Goal: Task Accomplishment & Management: Complete application form

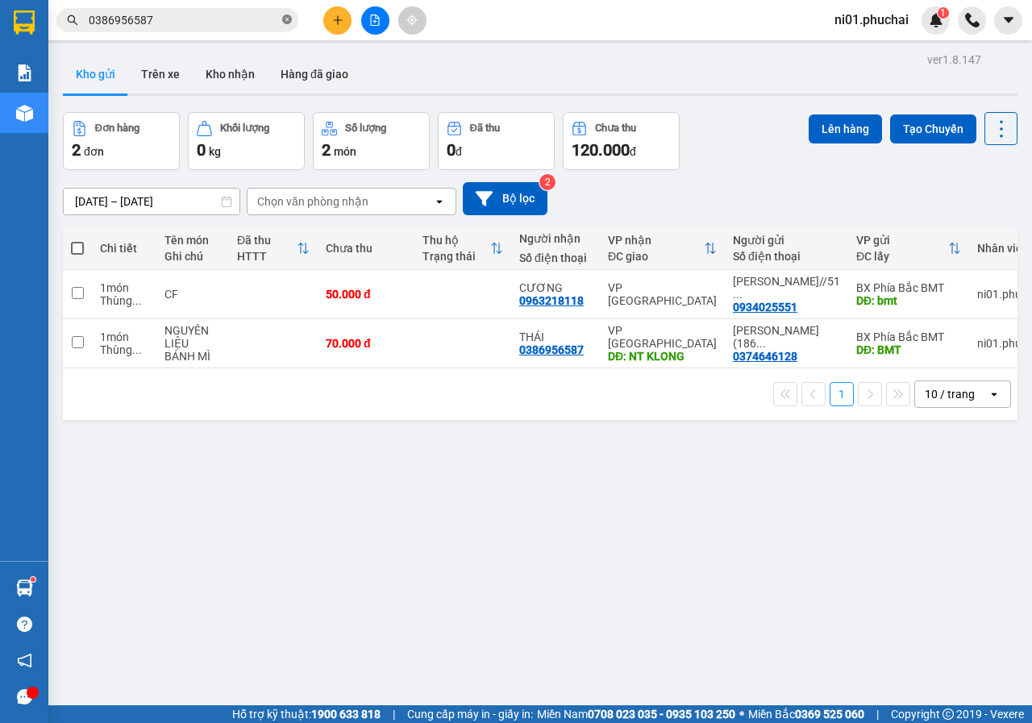
click at [286, 17] on icon "close-circle" at bounding box center [287, 20] width 10 height 10
click at [339, 25] on icon "plus" at bounding box center [337, 20] width 11 height 11
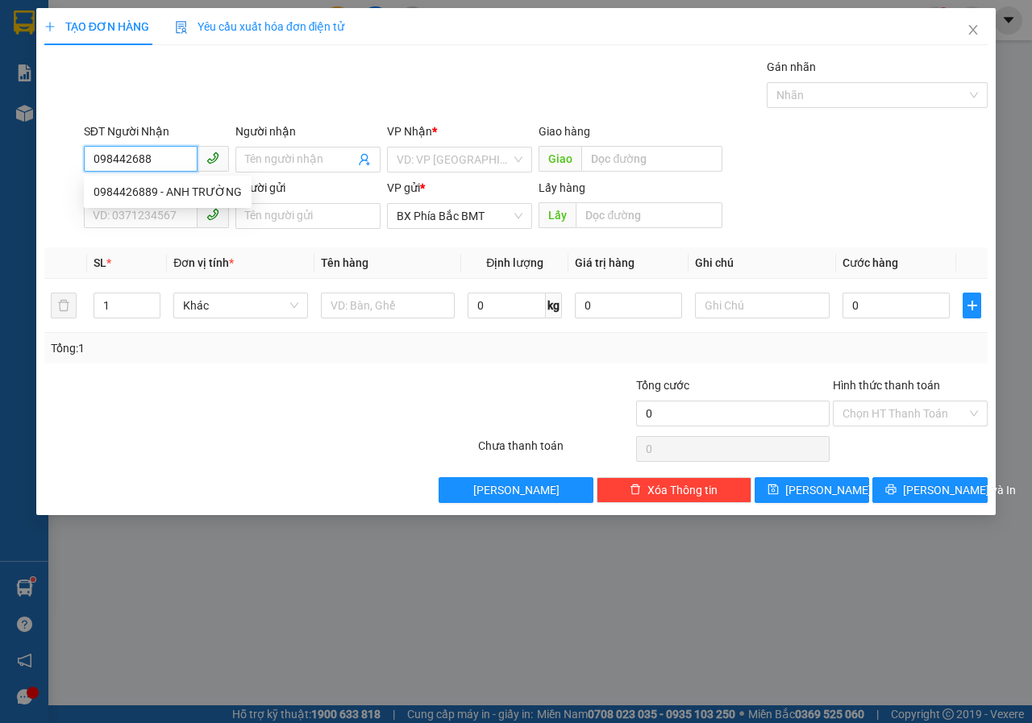
click at [194, 193] on div "0984426889 - ANH TRƯỜNG" at bounding box center [168, 192] width 148 height 18
type input "0984426889"
type input "ANH TRƯỜNG"
type input "LÂM HÀ"
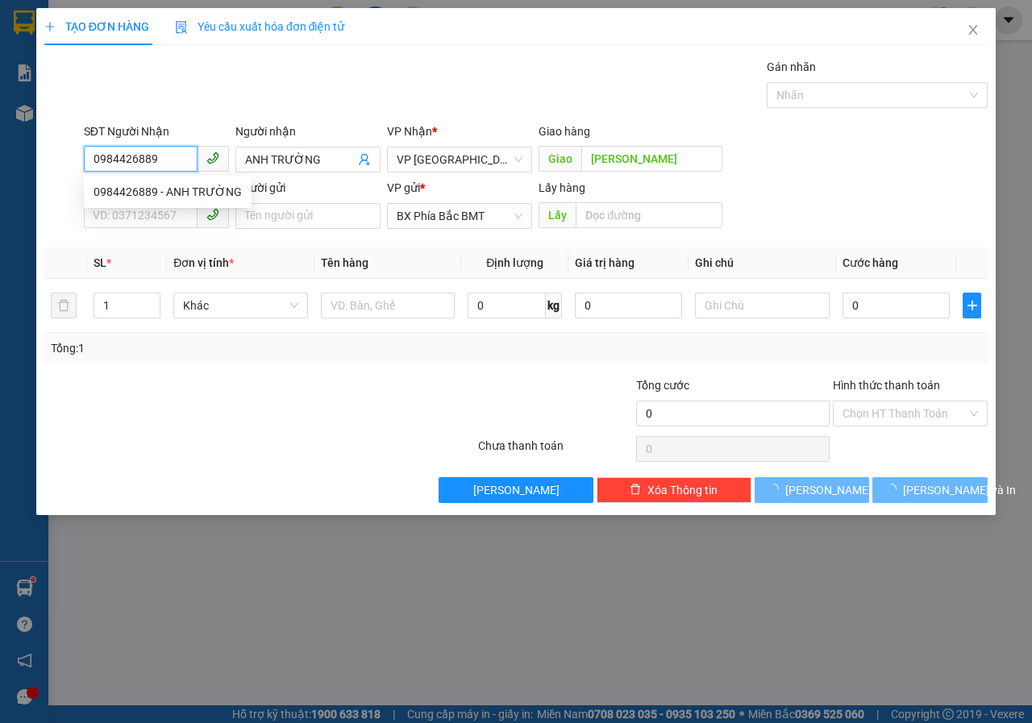
type input "50.000"
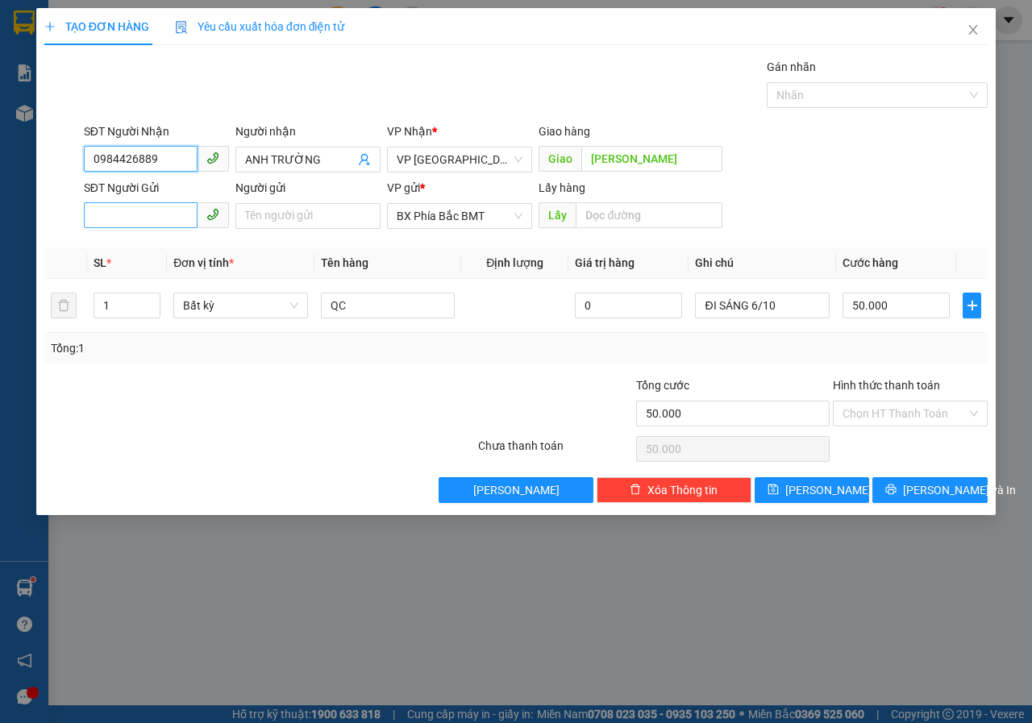
type input "0984426889"
click at [167, 218] on input "SĐT Người Gửi" at bounding box center [141, 215] width 114 height 26
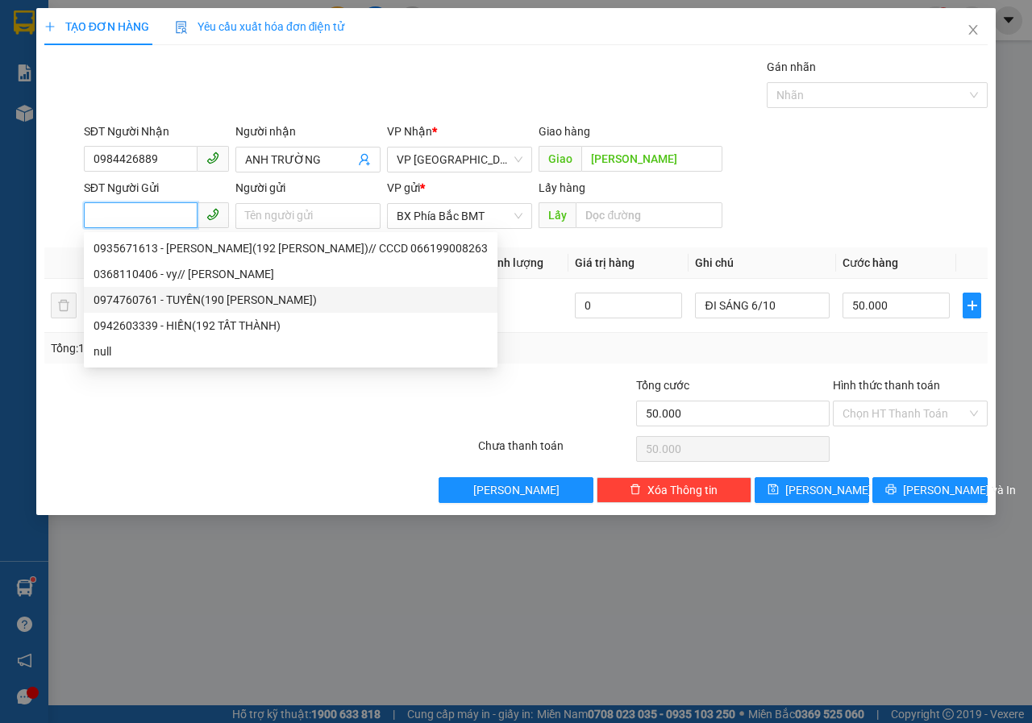
click at [200, 297] on div "0974760761 - TUYỀN(190 NGUYỄN TẤT THÀNH)" at bounding box center [291, 300] width 394 height 18
type input "0974760761"
type input "TUYỀN(190 NGUYỄN TẤT THÀNH)"
type input "BMT"
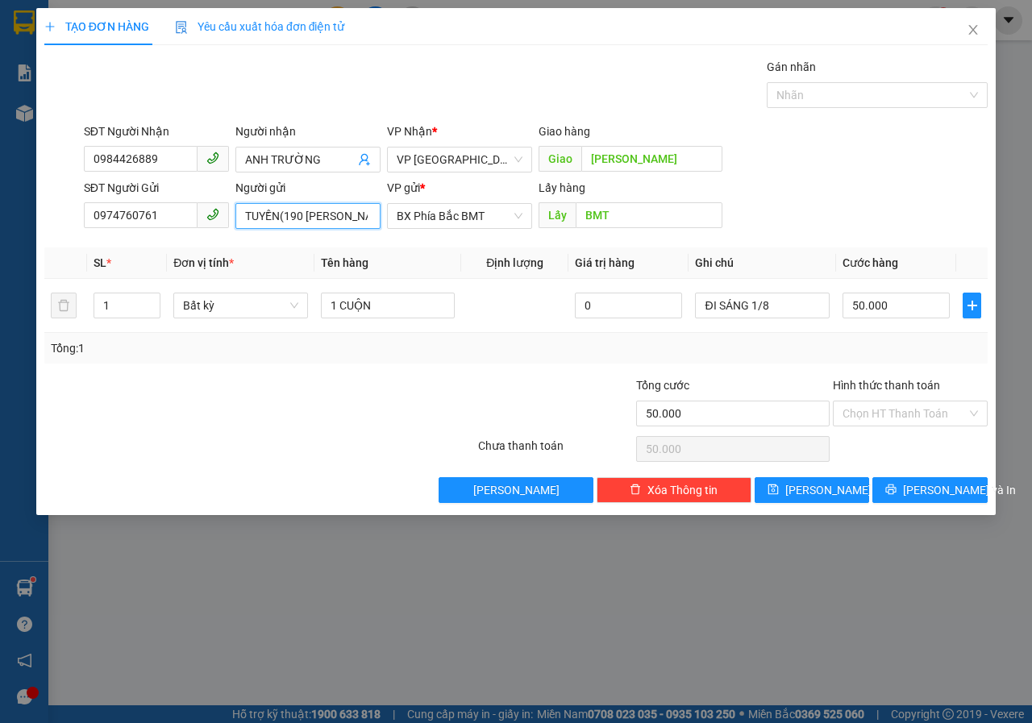
click at [301, 210] on input "TUYỀN(190 NGUYỄN TẤT THÀNH)" at bounding box center [307, 216] width 145 height 26
click at [299, 305] on div "Bất kỳ" at bounding box center [240, 306] width 135 height 26
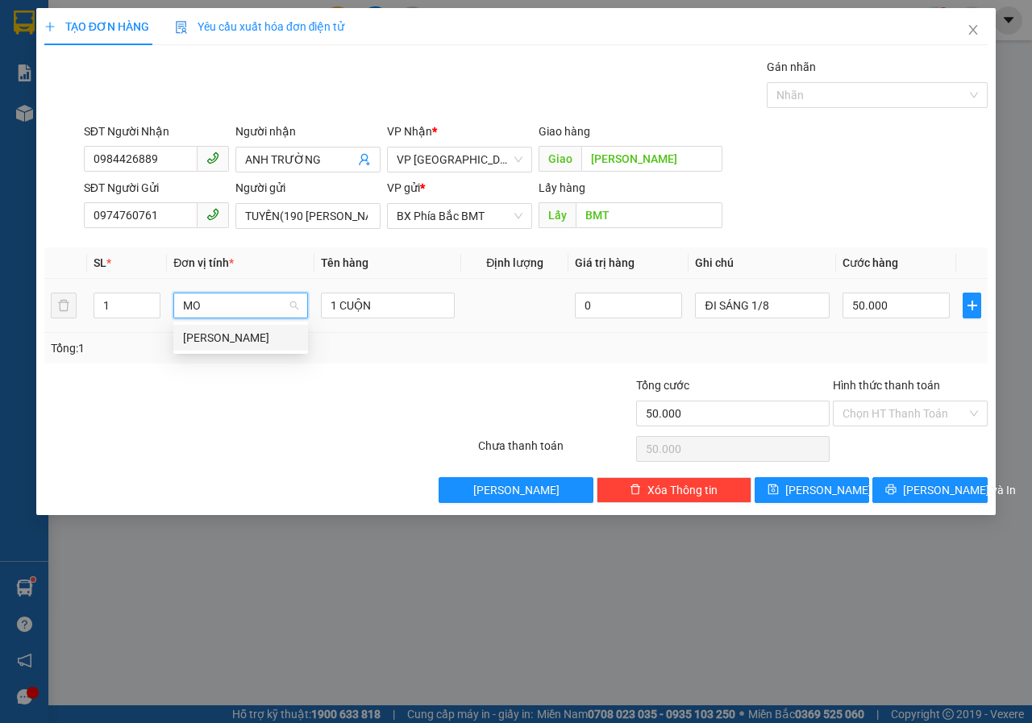
type input "MO"
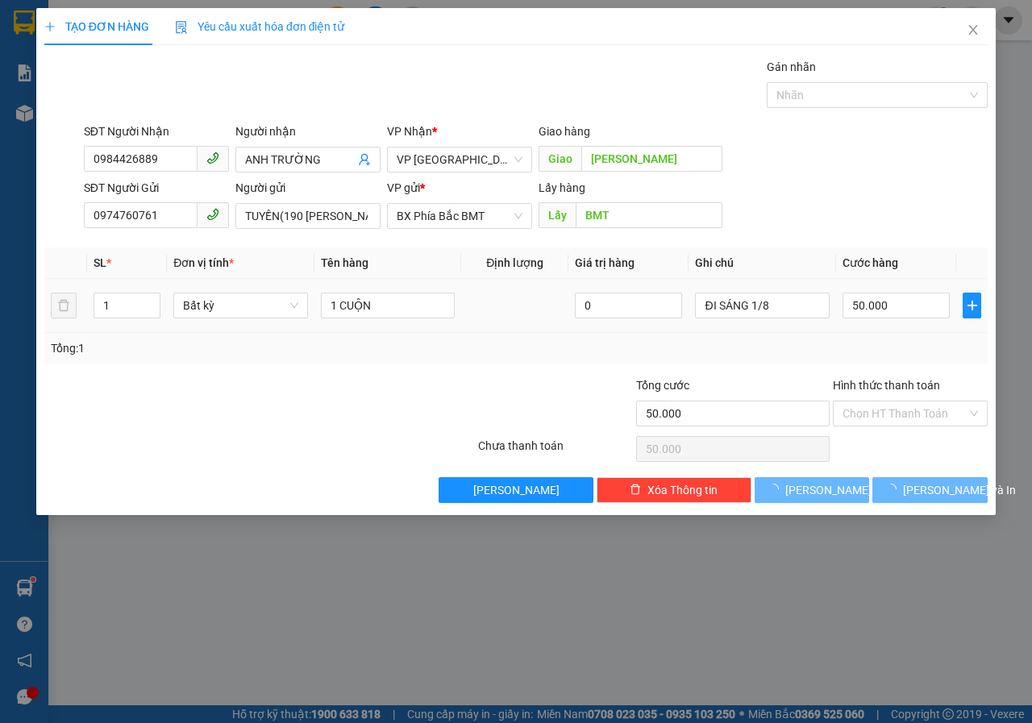
type input "0"
click at [293, 308] on span "Bất kỳ" at bounding box center [240, 305] width 115 height 24
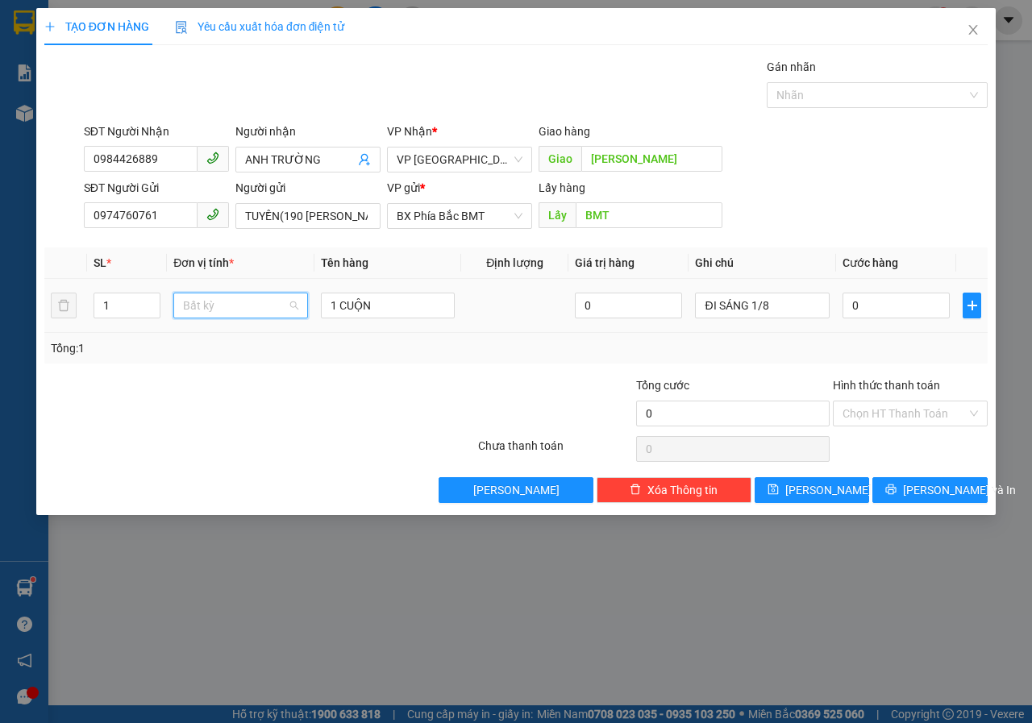
click at [293, 308] on span "Bất kỳ" at bounding box center [240, 305] width 115 height 24
type input "MO"
click at [285, 345] on div "[PERSON_NAME]" at bounding box center [240, 338] width 115 height 18
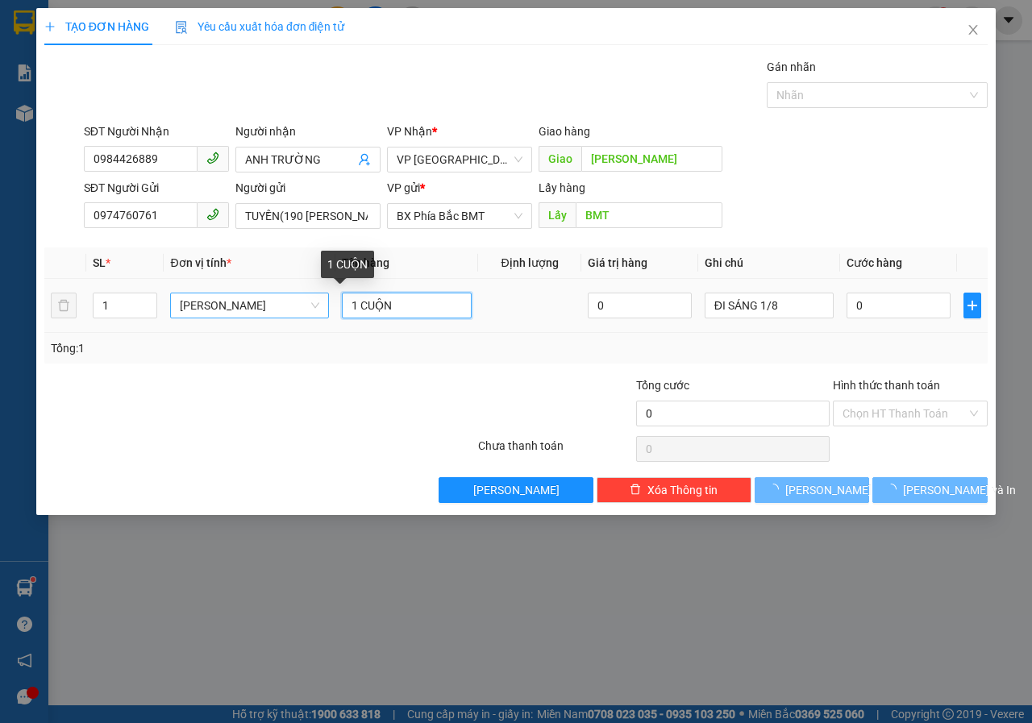
click at [367, 305] on input "1 CUỘN" at bounding box center [407, 306] width 130 height 26
click at [385, 311] on input "1 CUỘN" at bounding box center [407, 306] width 130 height 26
type input "1"
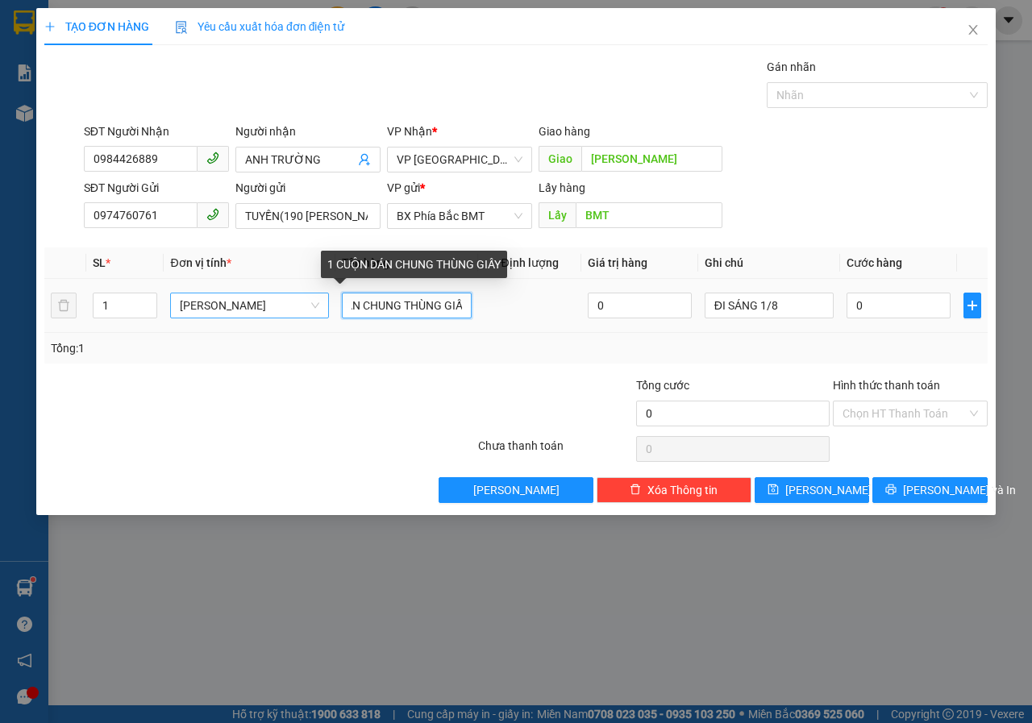
scroll to position [0, 62]
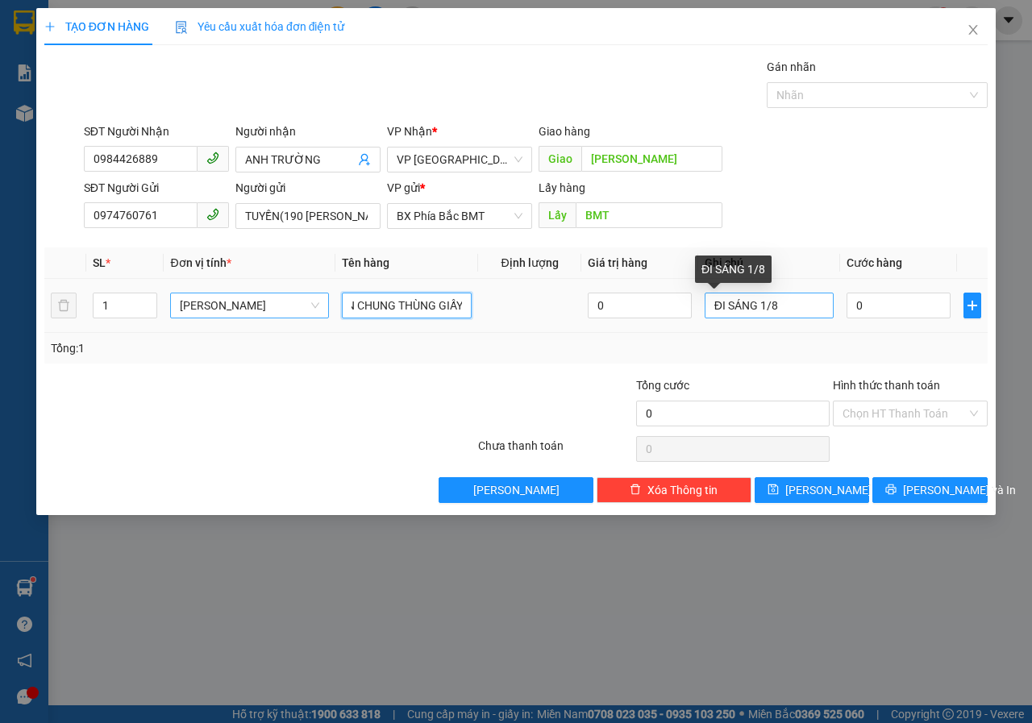
type input "1 CUỘN DÁN CHUNG THÙNG GIẤY"
click at [798, 308] on input "ĐI SÁNG 1/8" at bounding box center [769, 306] width 130 height 26
type input "ĐI SÁNG 16/10"
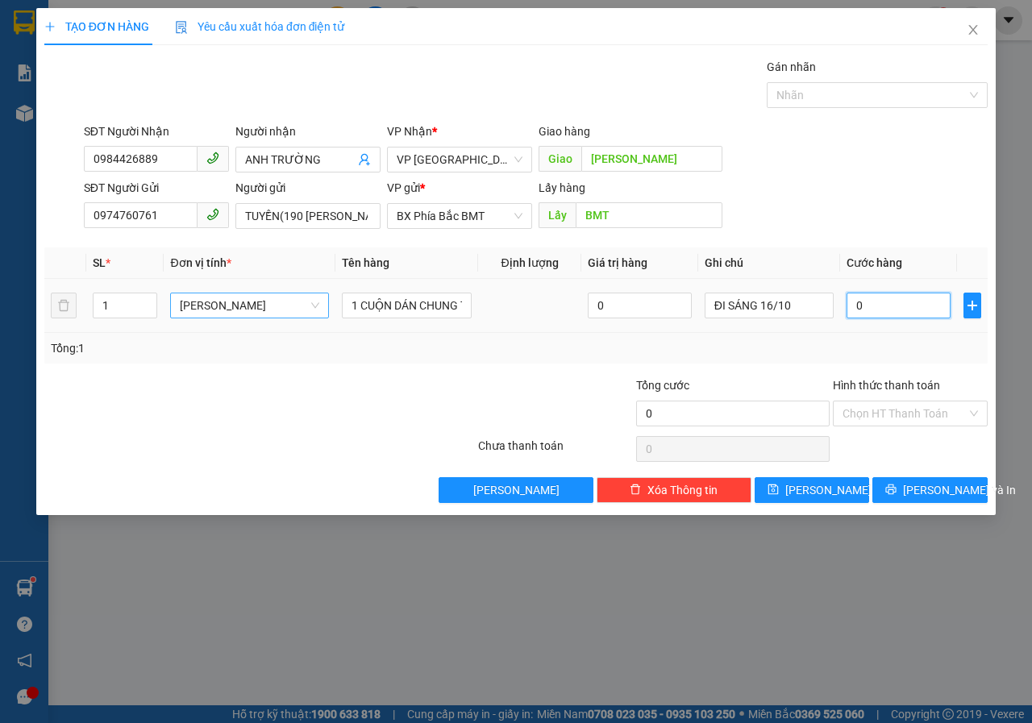
click at [921, 308] on input "0" at bounding box center [897, 306] width 103 height 26
type input "6"
type input "60"
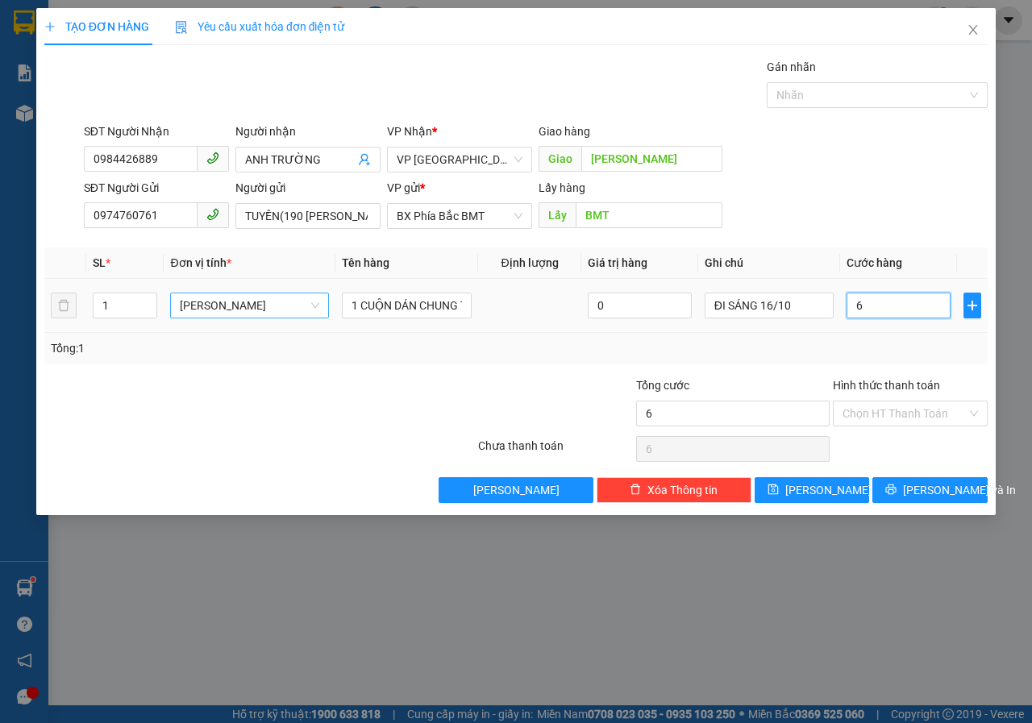
type input "60"
type input "600"
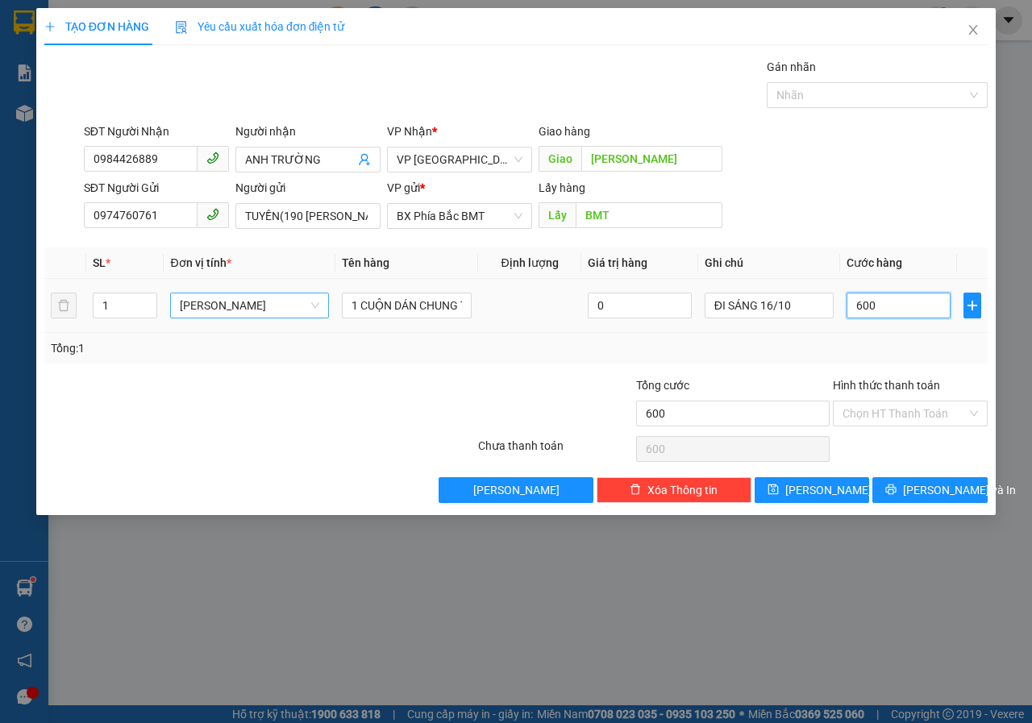
type input "6.000"
type input "60.000"
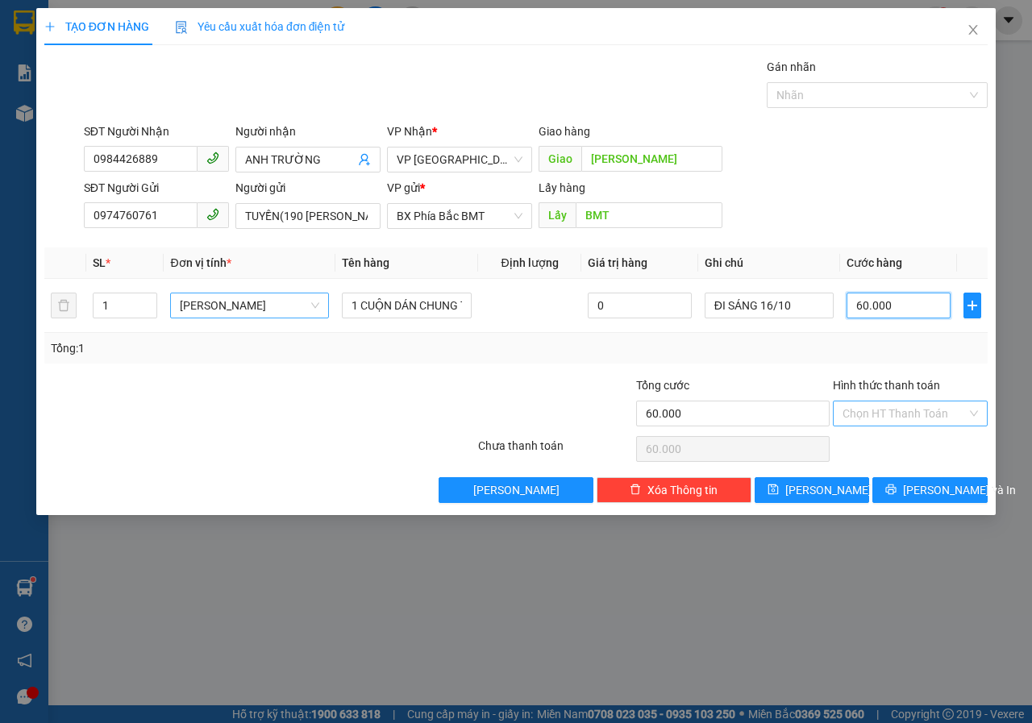
type input "60.000"
click at [895, 414] on input "Hình thức thanh toán" at bounding box center [904, 413] width 124 height 24
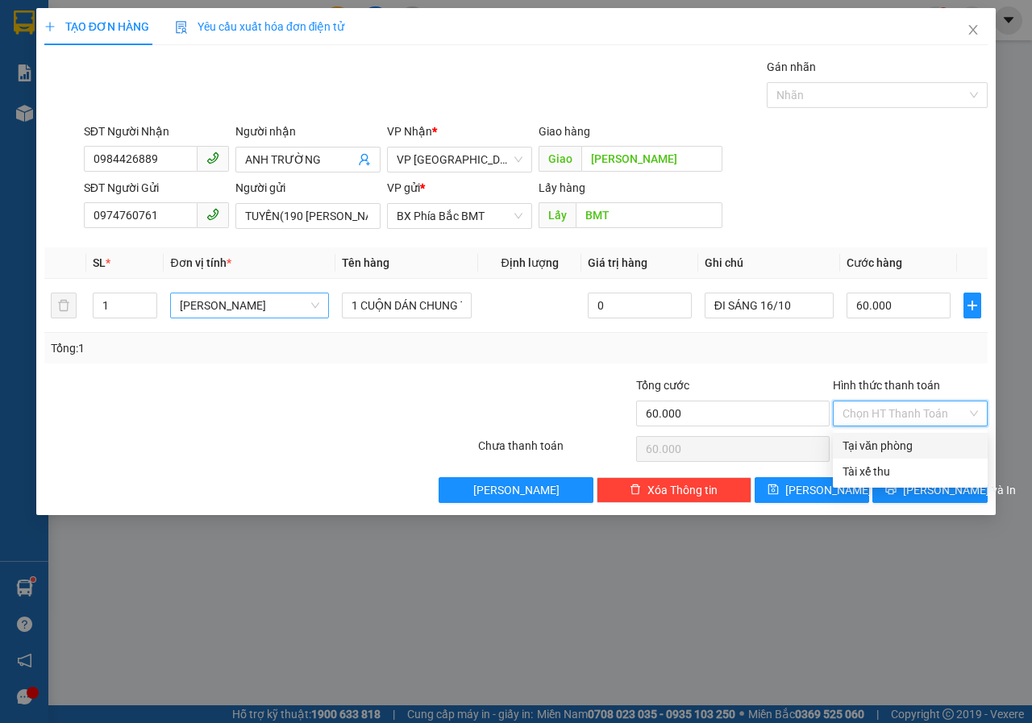
click at [896, 443] on div "Tại văn phòng" at bounding box center [909, 446] width 135 height 18
type input "0"
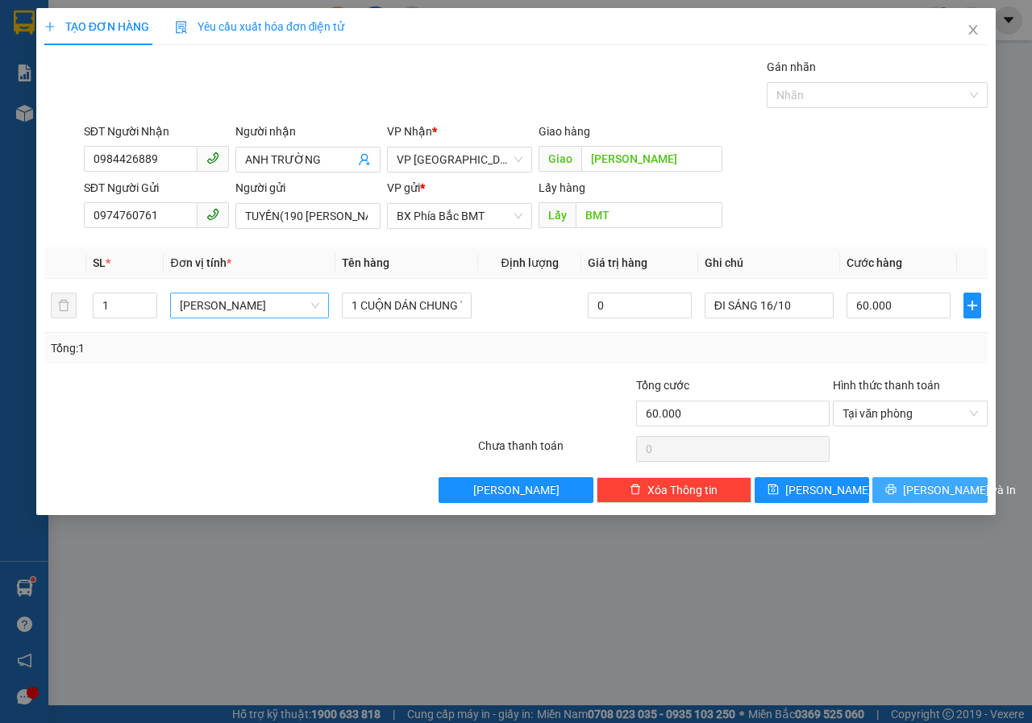
click at [915, 485] on button "Lưu và In" at bounding box center [929, 490] width 115 height 26
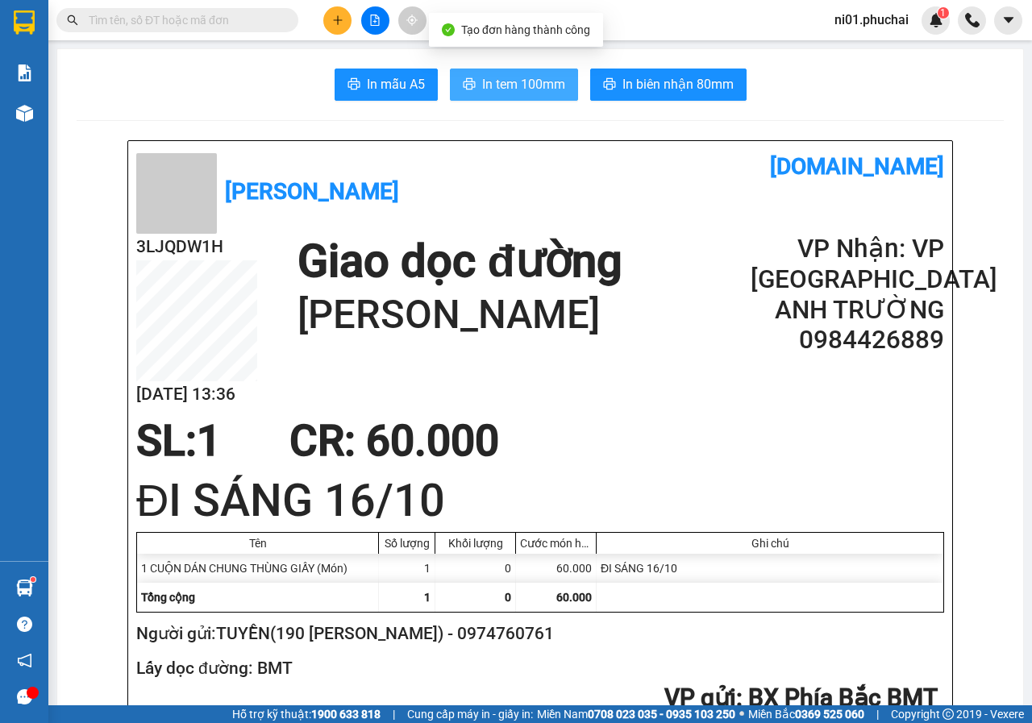
click at [482, 83] on span "In tem 100mm" at bounding box center [523, 84] width 83 height 20
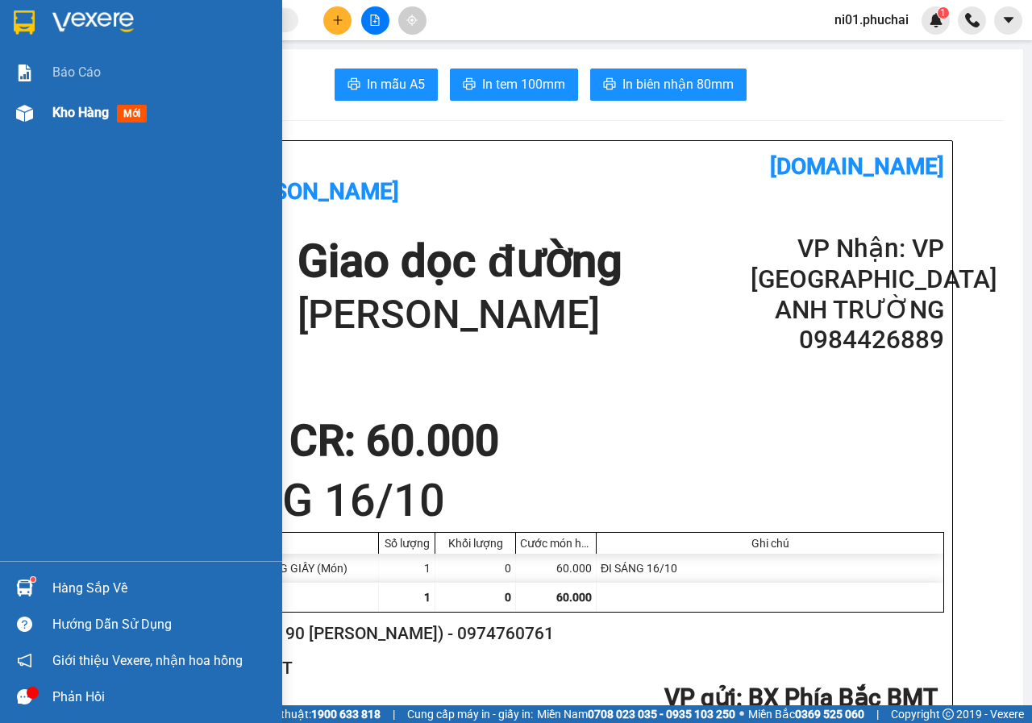
click at [23, 105] on img at bounding box center [24, 113] width 17 height 17
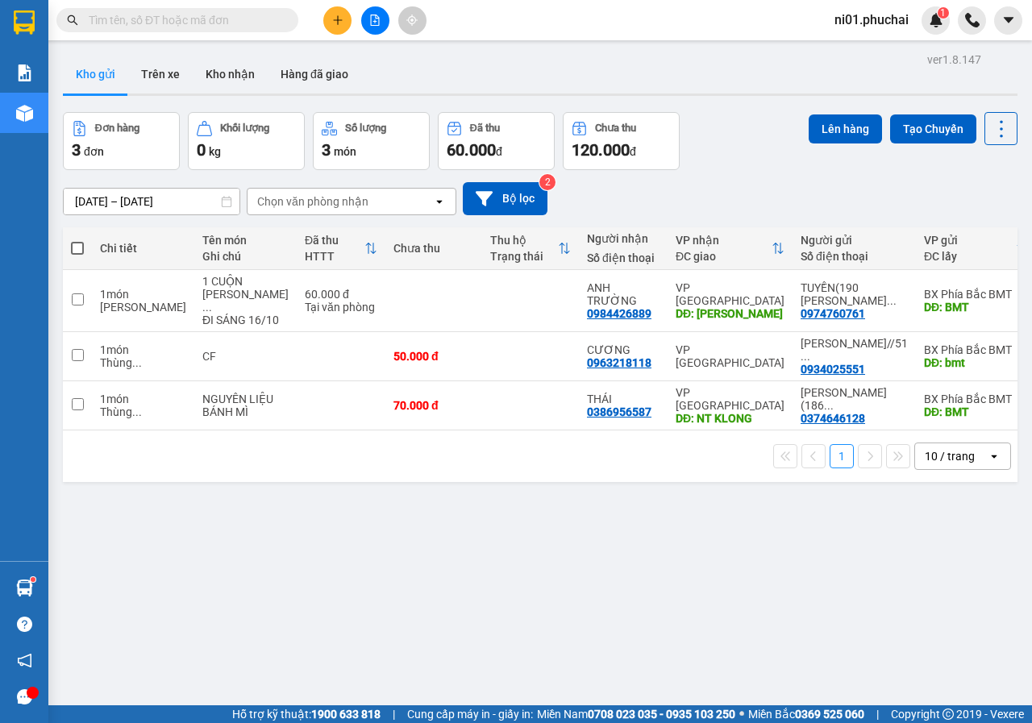
scroll to position [74, 0]
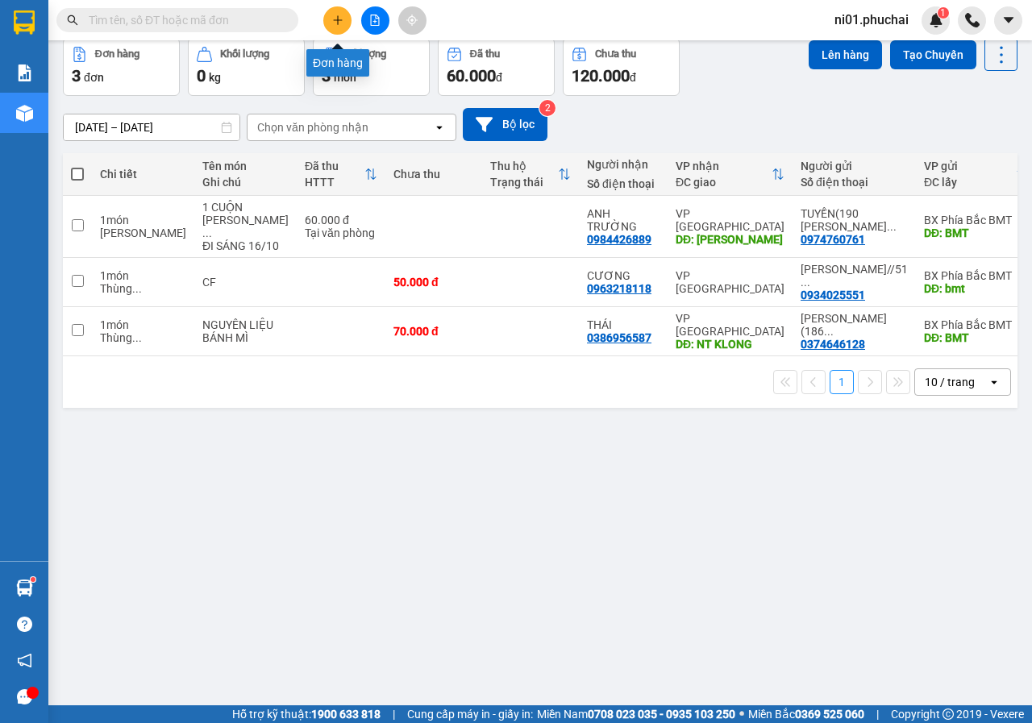
click at [327, 23] on button at bounding box center [337, 20] width 28 height 28
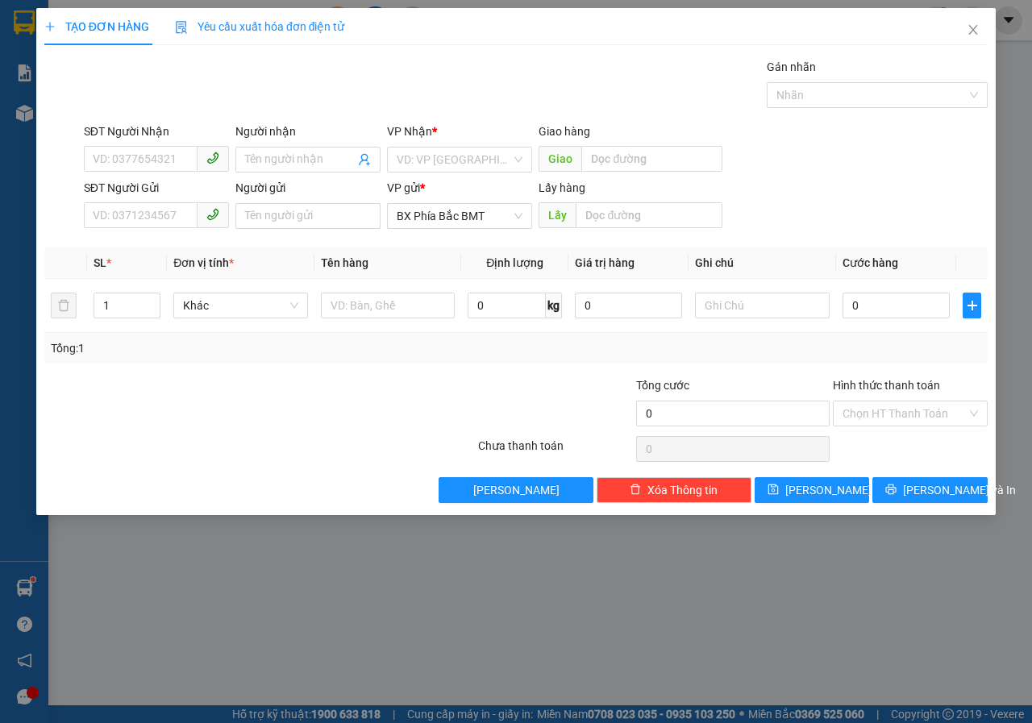
click at [120, 230] on div "SĐT Người Gửi VD: 0371234567" at bounding box center [156, 207] width 145 height 56
click at [144, 219] on input "SĐT Người Gửi" at bounding box center [141, 215] width 114 height 26
type input "0932097979"
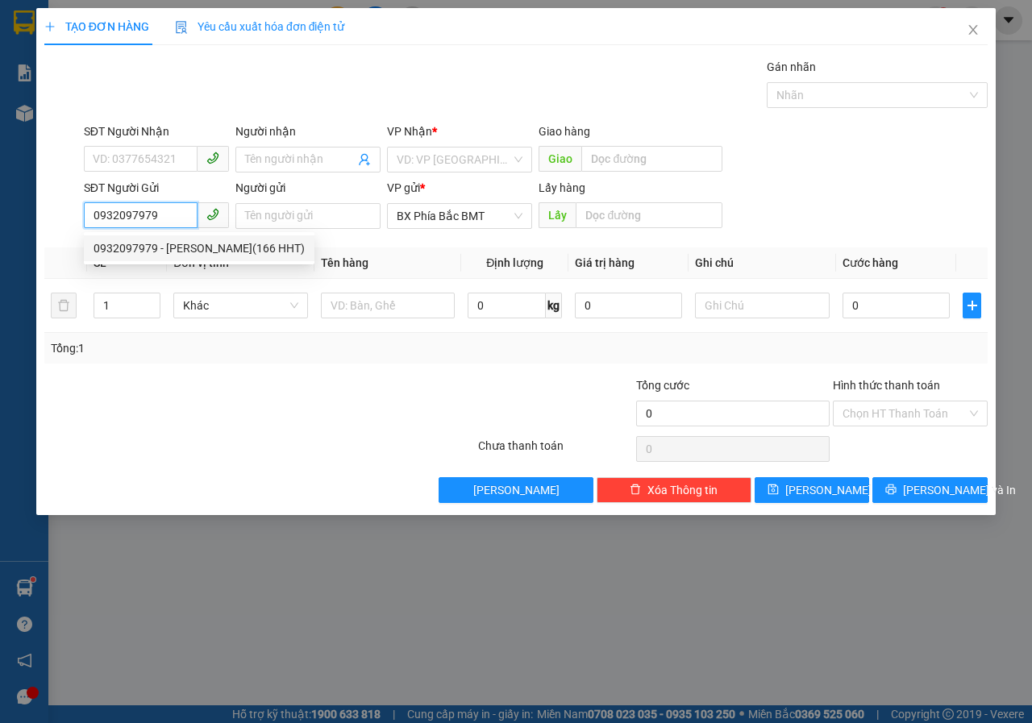
click at [167, 250] on div "0932097979 - NGUYỄN THỊ THIỆN(166 HHT)" at bounding box center [199, 248] width 211 height 18
type input "0941640892"
type input "PHÚ"
type input "NGUYỄN THỊ THIỆN(166 HHT)"
type input "BMT"
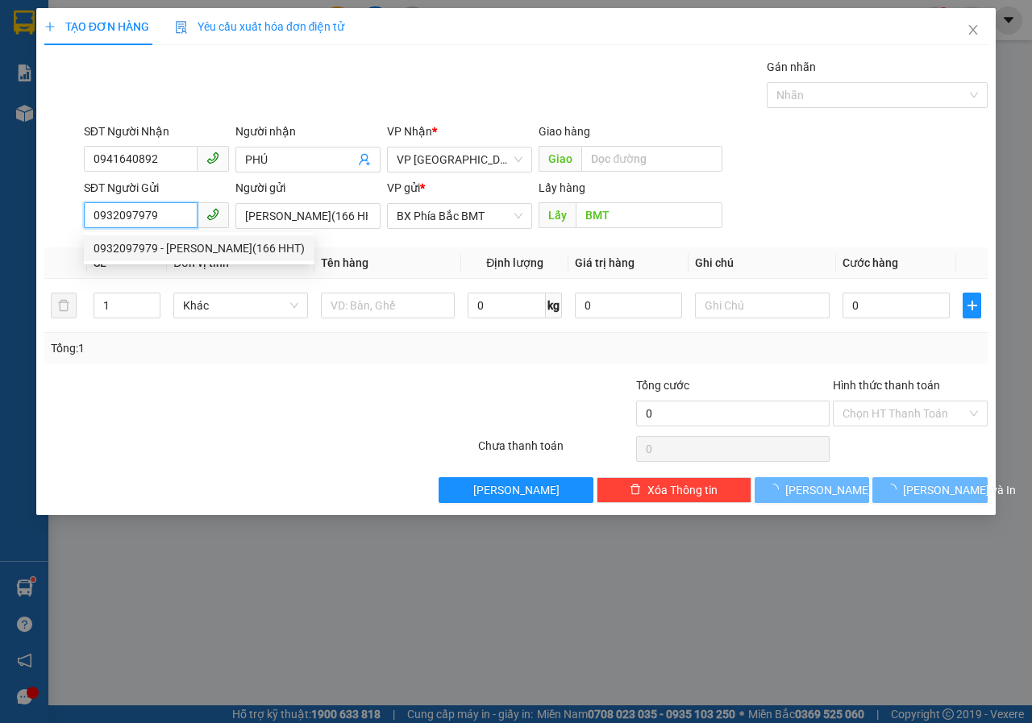
type input "50.000"
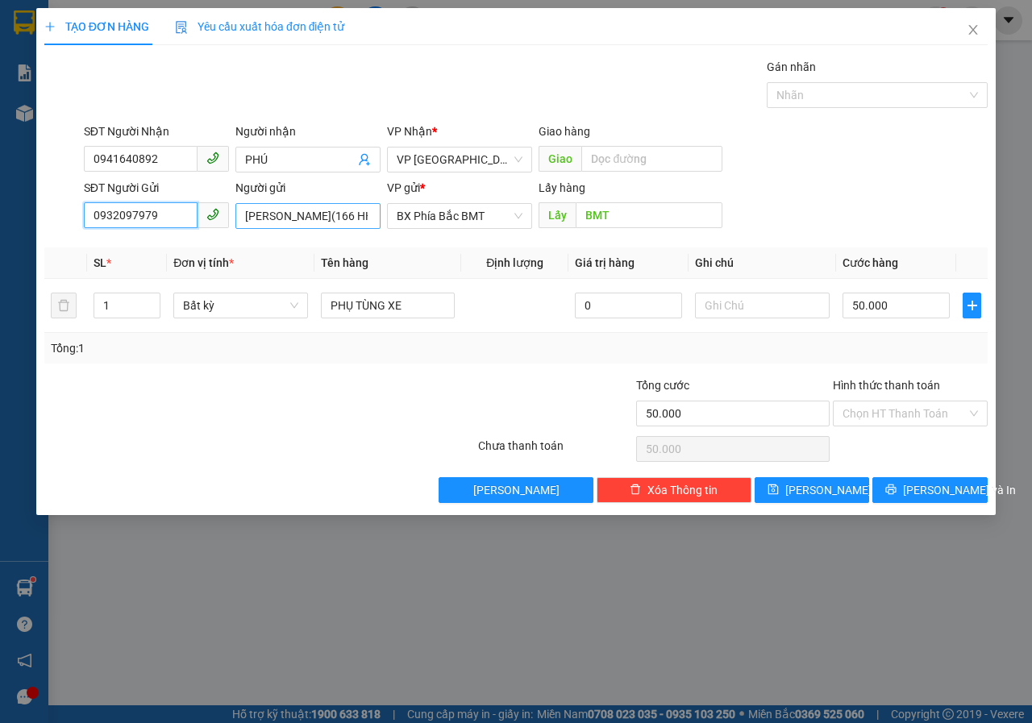
type input "0932097979"
click at [361, 218] on input "NGUYỄN THỊ THIỆN(166 HHT)" at bounding box center [307, 216] width 145 height 26
click at [356, 216] on input "NGUYỄN THỊ THIỆN(166 HHT)" at bounding box center [307, 216] width 145 height 26
click at [363, 214] on input "NGUYỄN THỊ THIỆN(166 HHT)" at bounding box center [307, 216] width 145 height 26
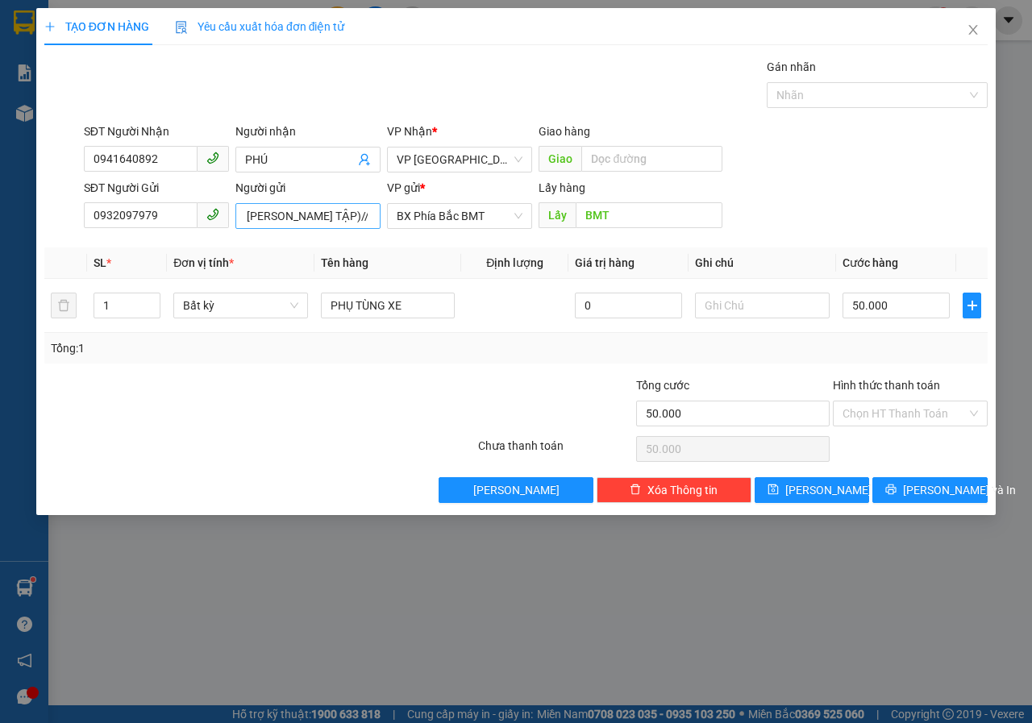
scroll to position [0, 0]
click at [371, 219] on input "NGUYỄN THỊ THIỆN(166 HÀ HUY TẬP)// CCCD )" at bounding box center [307, 216] width 145 height 26
click at [360, 214] on input "NGUYỄN THỊ THIỆN(166 HÀ HUY TẬP)// CCCD )" at bounding box center [307, 216] width 145 height 26
click at [342, 219] on input "NGUYỄN THỊ THIỆN(166 HÀ HUY TẬP)// CCCD )" at bounding box center [307, 216] width 145 height 26
drag, startPoint x: 162, startPoint y: 218, endPoint x: 0, endPoint y: 252, distance: 165.7
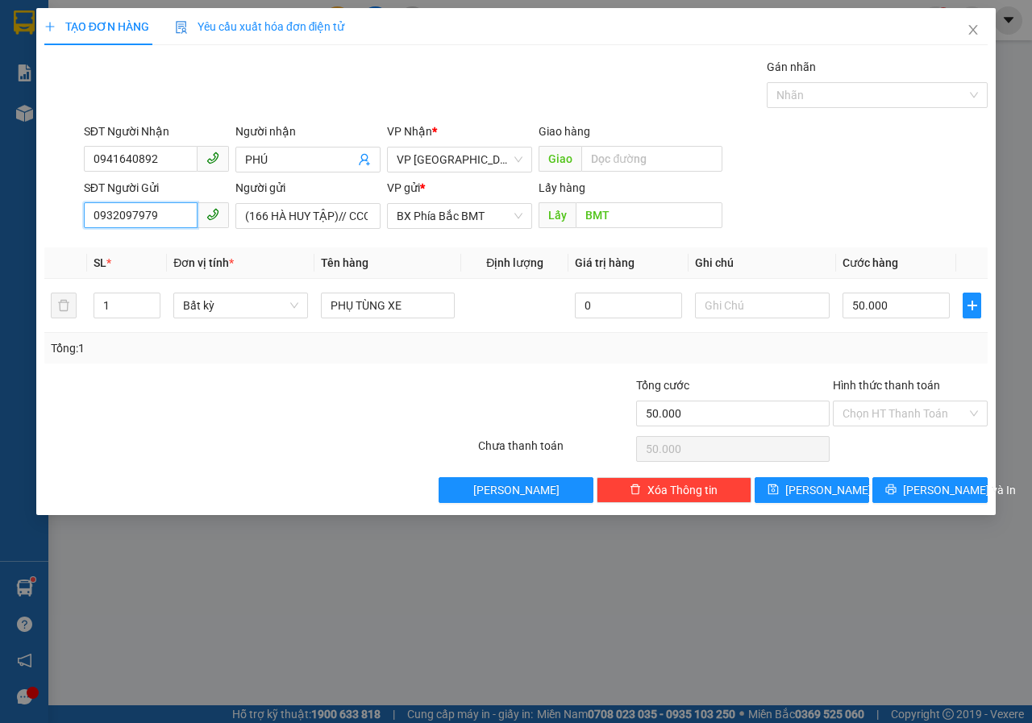
click at [0, 252] on div "TẠO ĐƠN HÀNG Yêu cầu xuất hóa đơn điện tử Transit Pickup Surcharge Ids Transit …" at bounding box center [516, 361] width 1032 height 723
click at [193, 247] on div "0932097979 - NGUYỄN THỊ THIỆN(166 HHT)" at bounding box center [199, 248] width 211 height 18
click at [347, 212] on input "NGUYỄN THỊ THIỆN(166 HHT)" at bounding box center [307, 216] width 145 height 26
click at [297, 299] on span "Bất kỳ" at bounding box center [240, 305] width 115 height 24
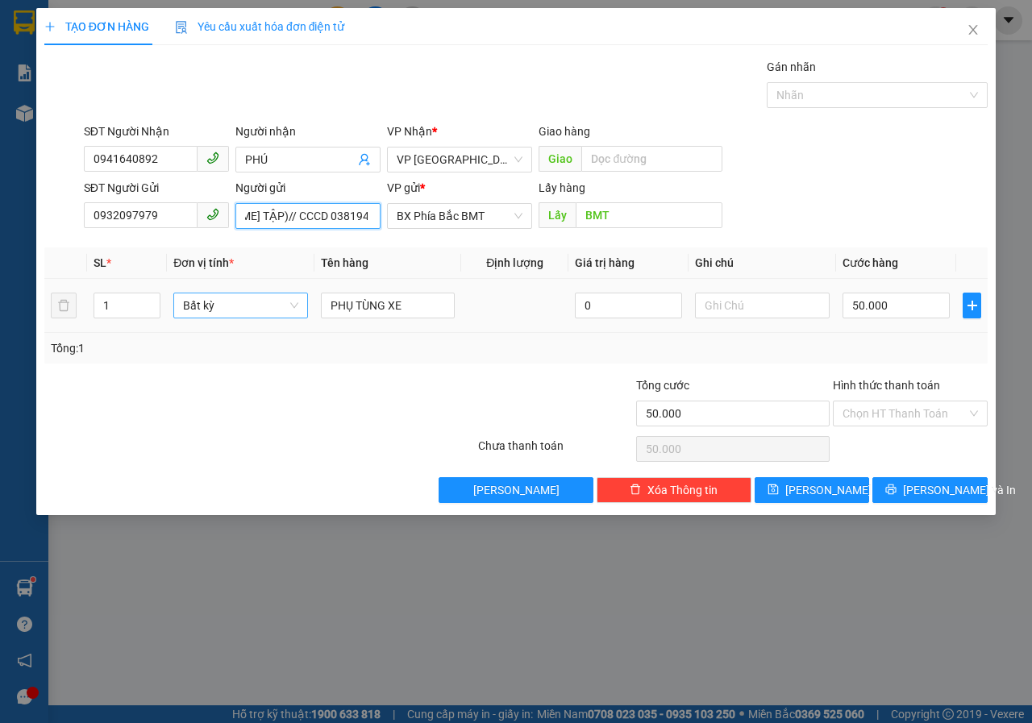
type input "NGUYỄN THỊ THIỆN(166 HÀ HUY TẬP)// CCCD 038194014698"
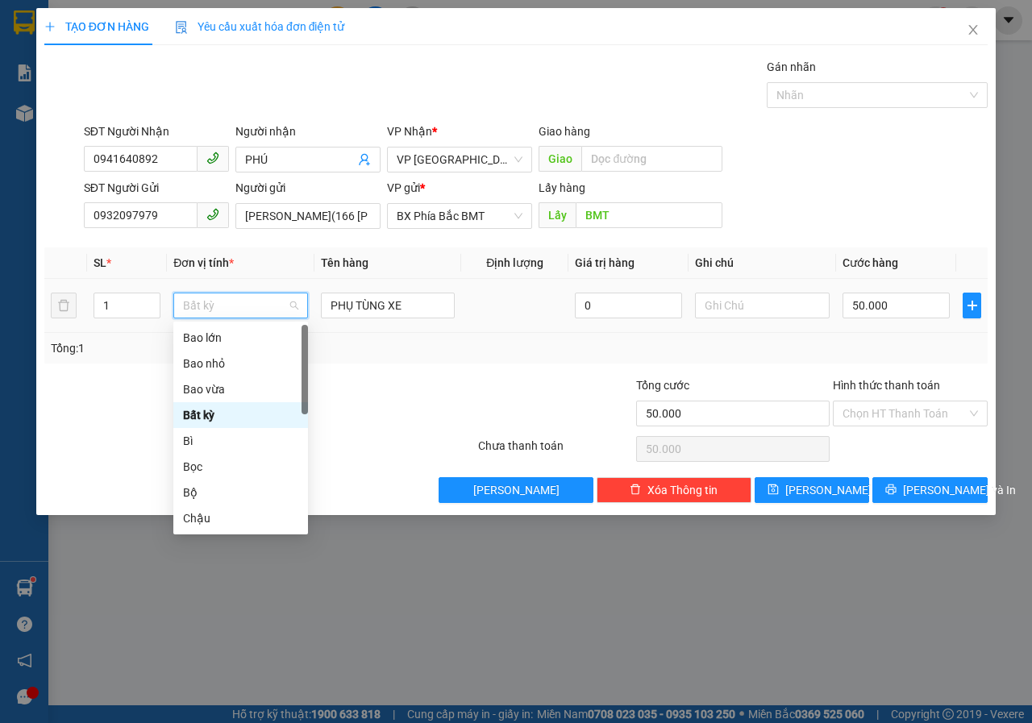
type input "T"
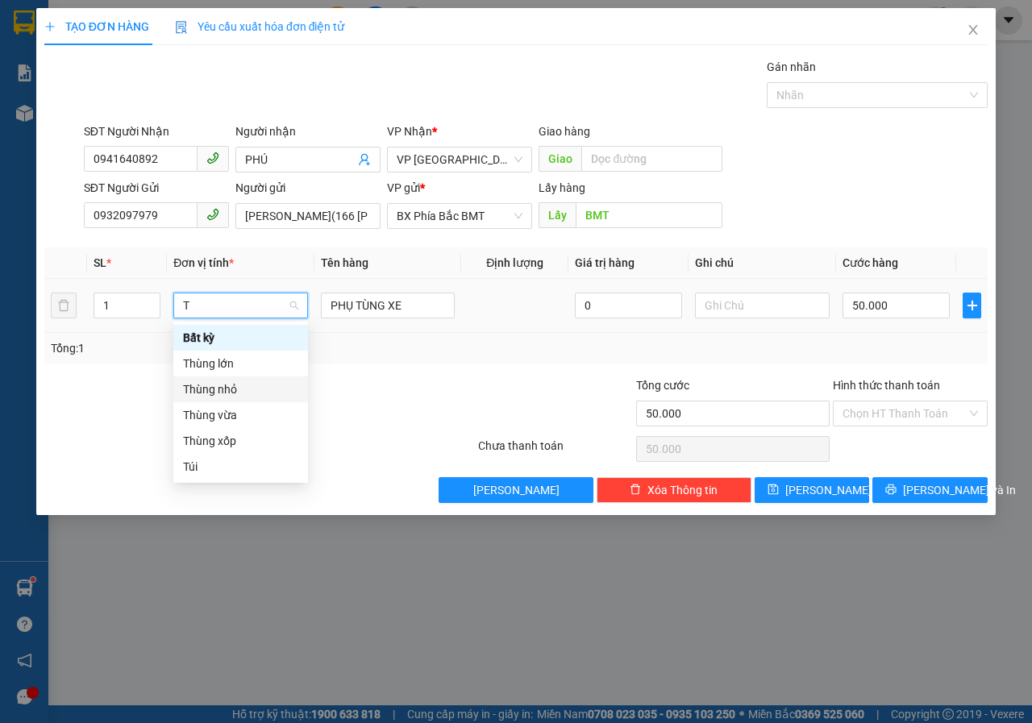
click at [228, 393] on div "Thùng nhỏ" at bounding box center [240, 389] width 115 height 18
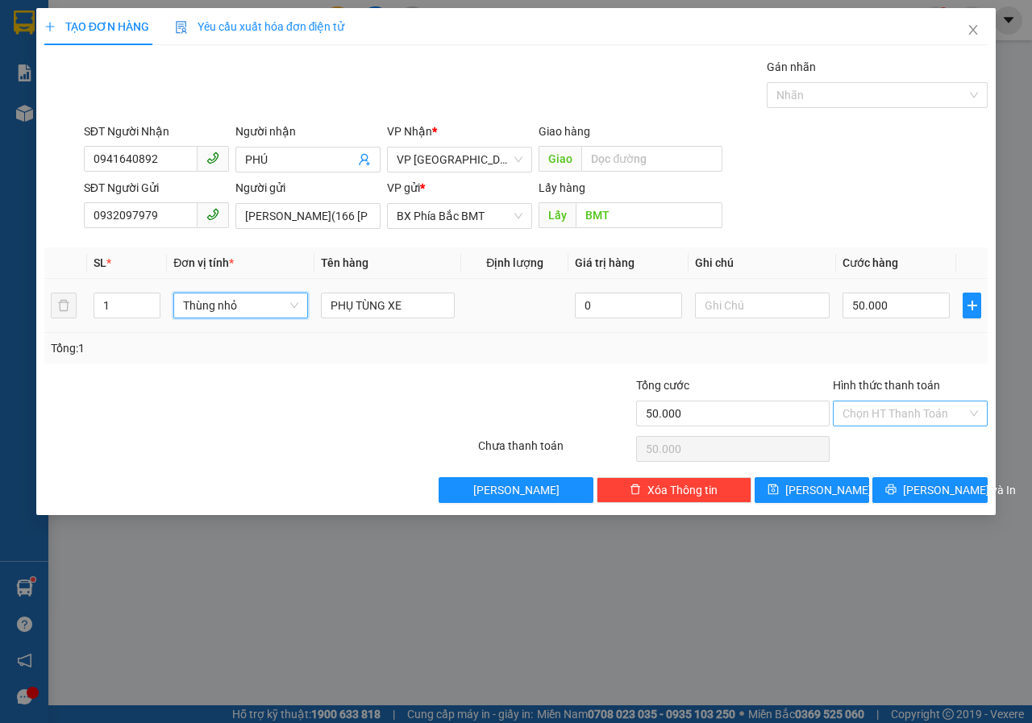
click at [932, 411] on input "Hình thức thanh toán" at bounding box center [904, 413] width 124 height 24
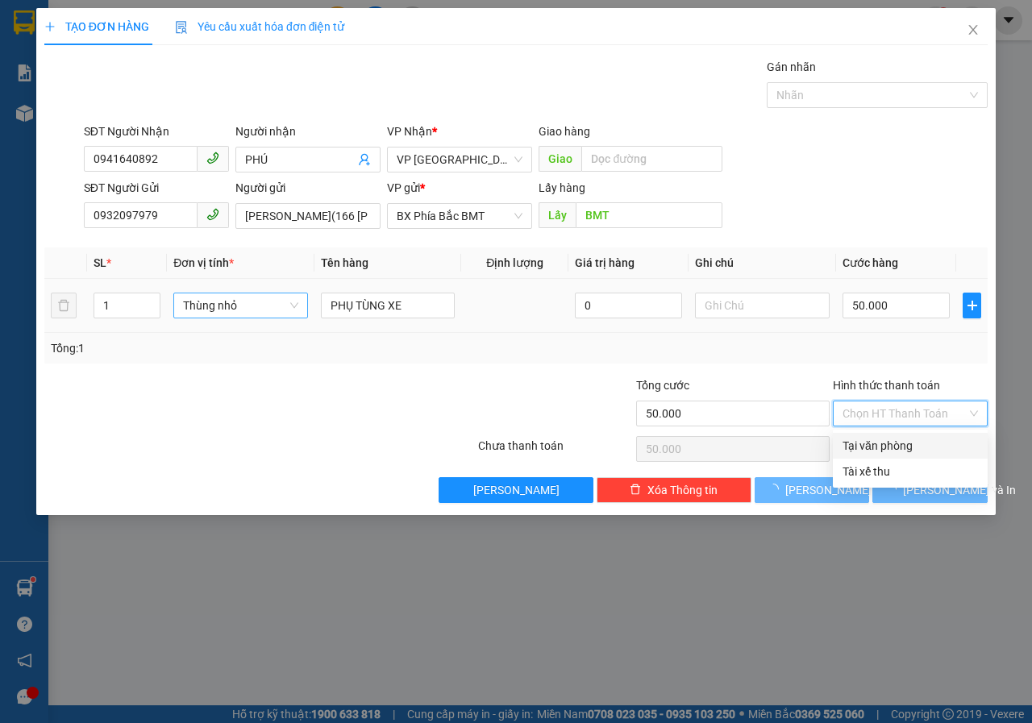
type input "0"
click at [883, 455] on div "Tại văn phòng" at bounding box center [910, 446] width 155 height 26
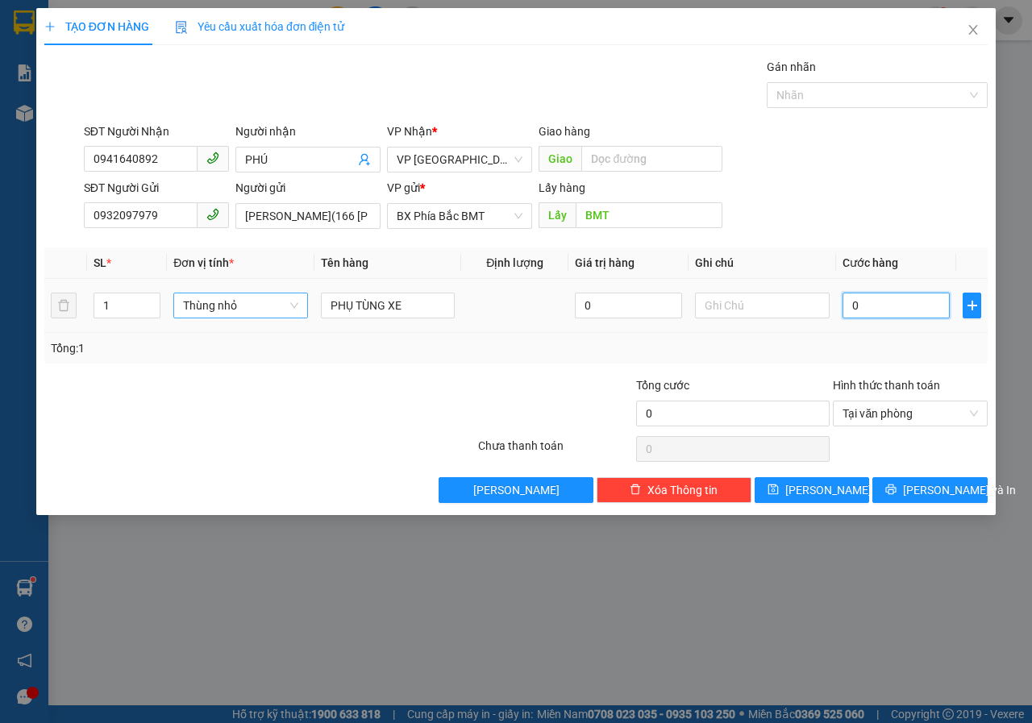
click at [878, 310] on input "0" at bounding box center [895, 306] width 107 height 26
type input "5"
type input "50"
type input "500"
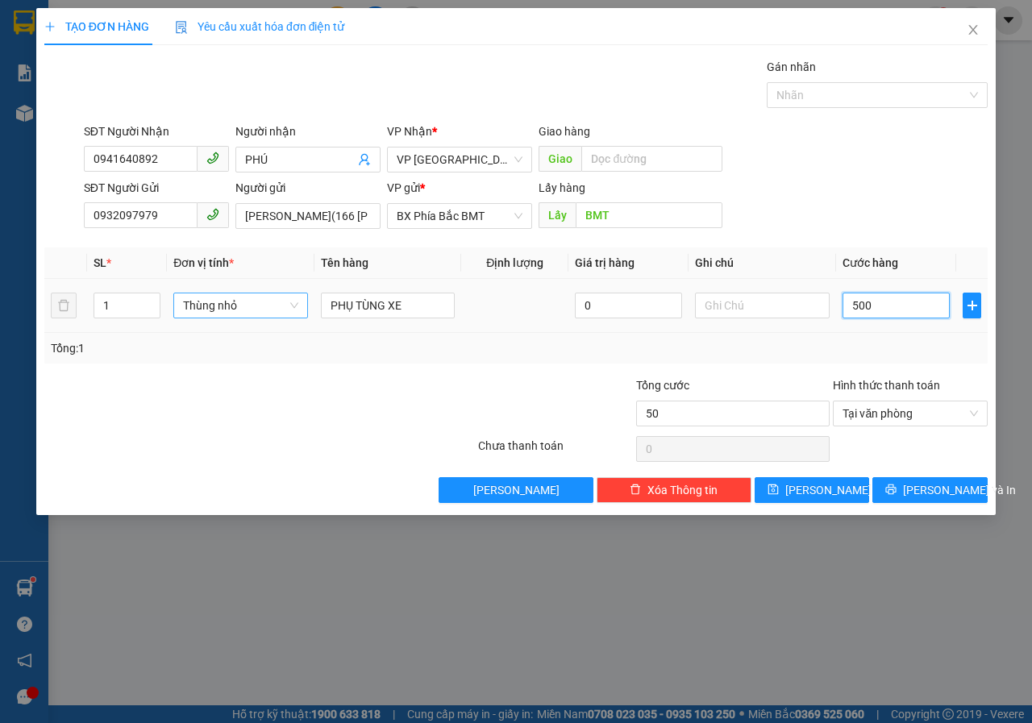
type input "500"
type input "5.000"
type input "50.000"
click at [911, 416] on span "Tại văn phòng" at bounding box center [909, 413] width 135 height 24
type input "50.000"
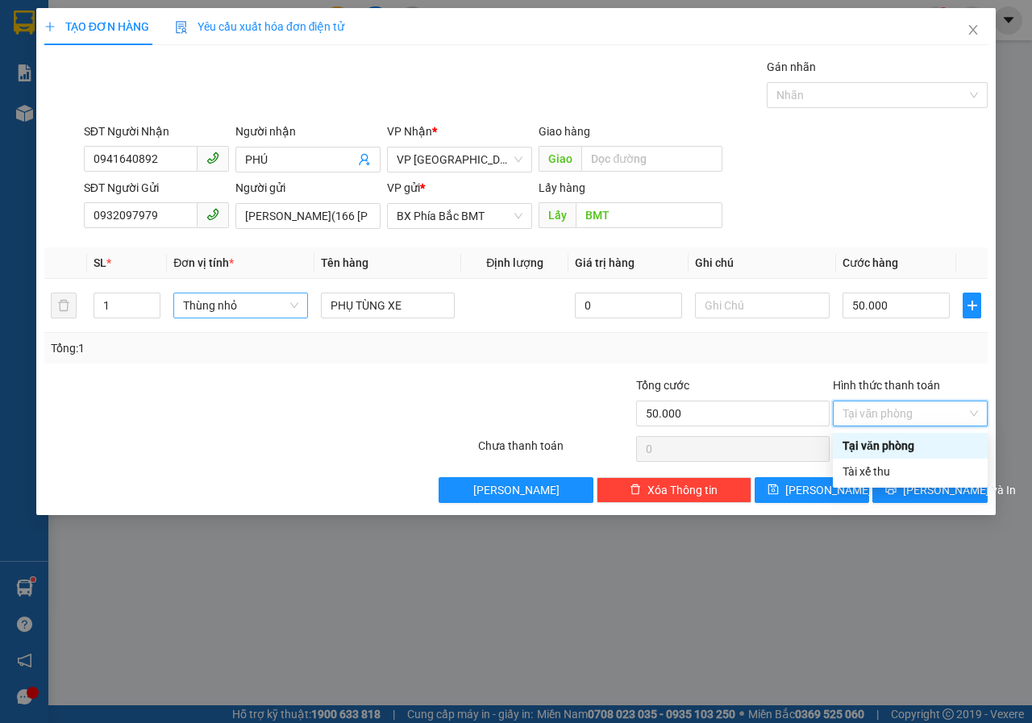
click at [899, 443] on div "Tại văn phòng" at bounding box center [909, 446] width 135 height 18
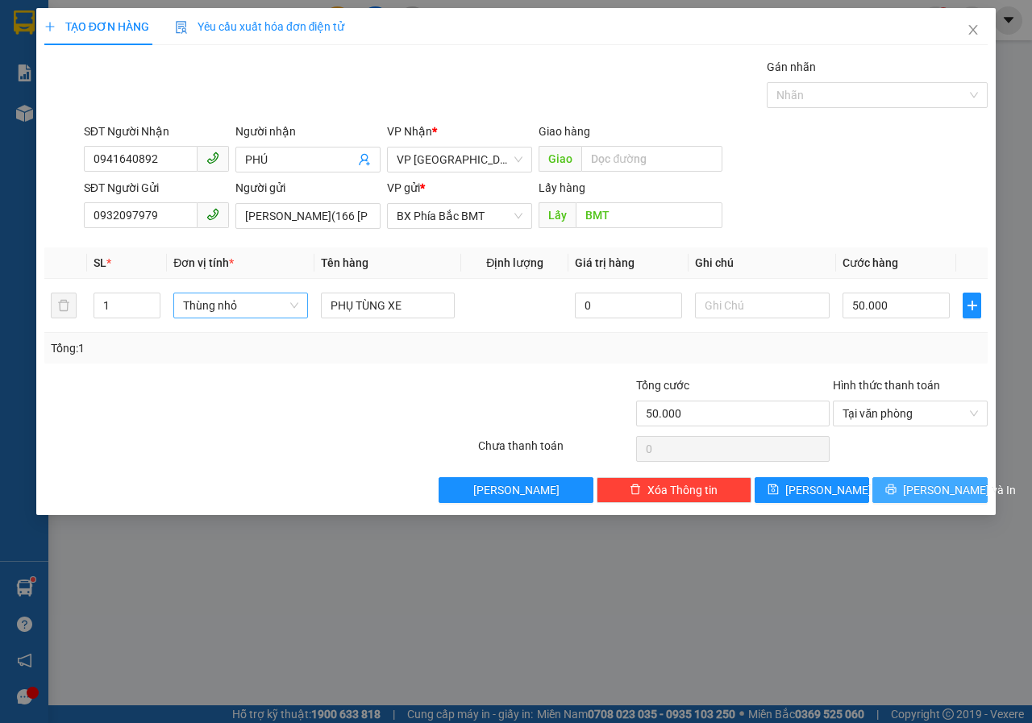
click at [912, 493] on button "Lưu và In" at bounding box center [929, 490] width 115 height 26
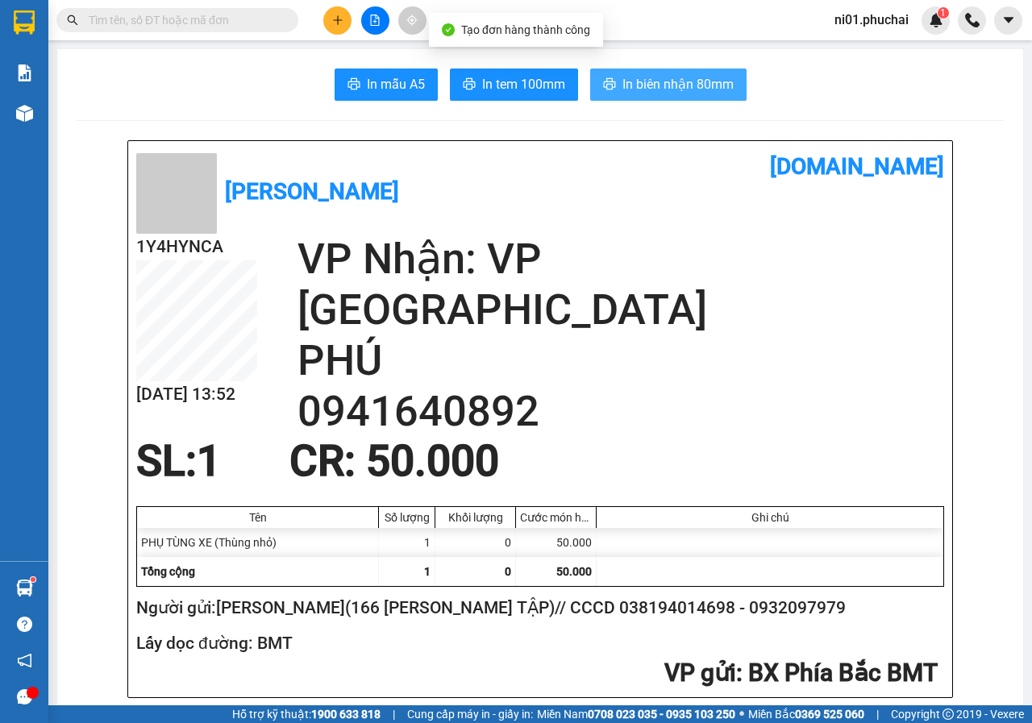
click at [639, 85] on span "In biên nhận 80mm" at bounding box center [677, 84] width 111 height 20
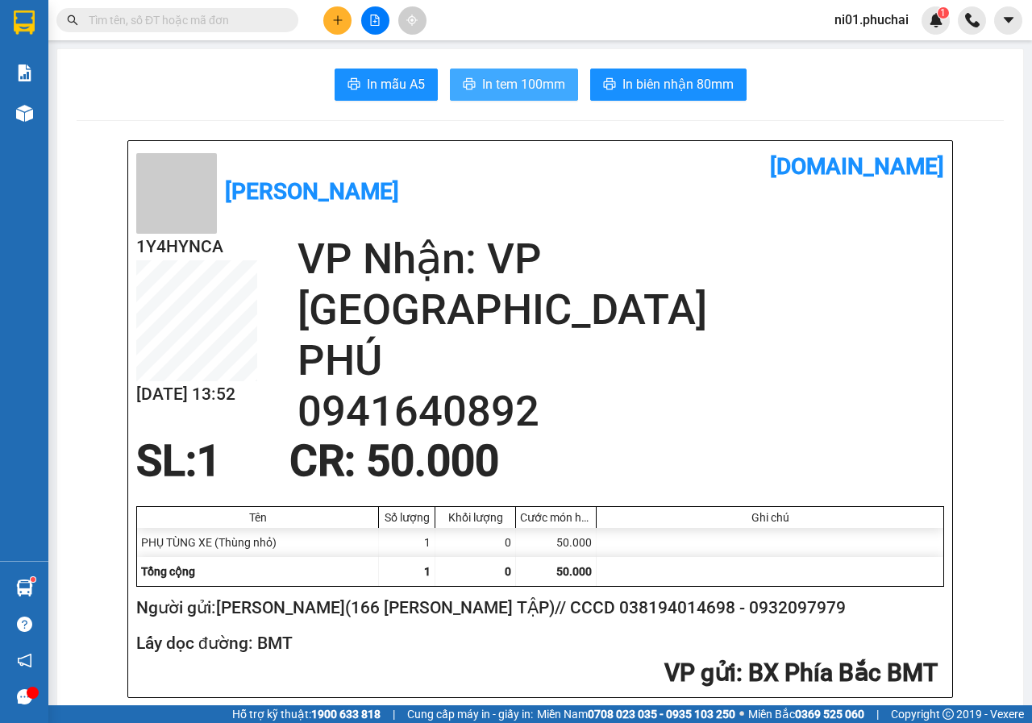
click at [511, 85] on span "In tem 100mm" at bounding box center [523, 84] width 83 height 20
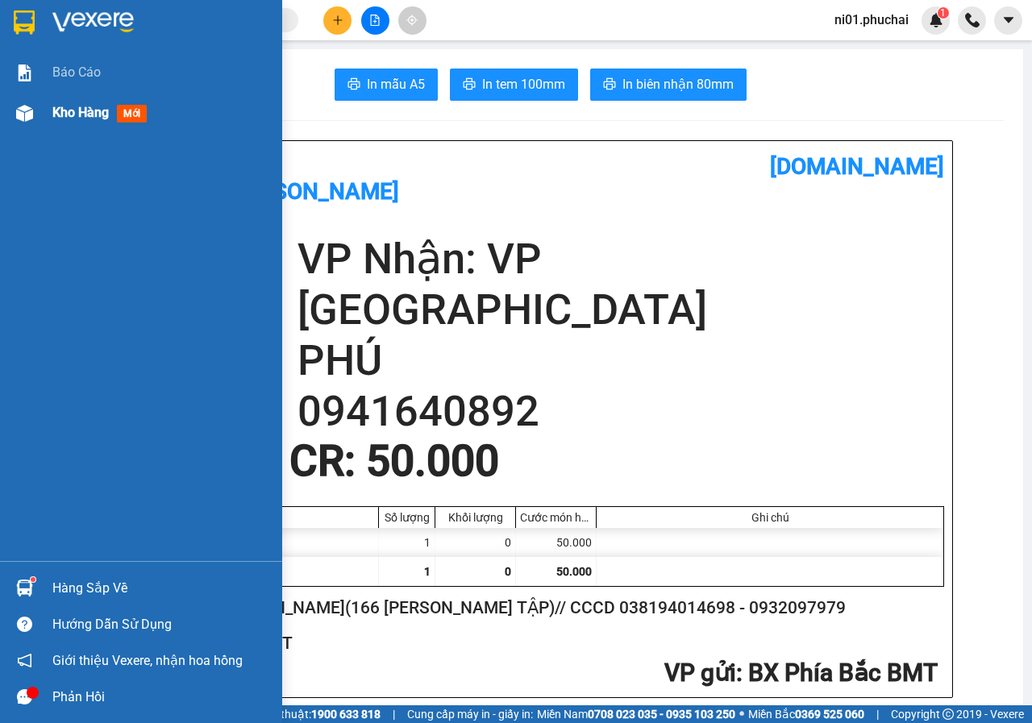
click at [20, 121] on img at bounding box center [24, 113] width 17 height 17
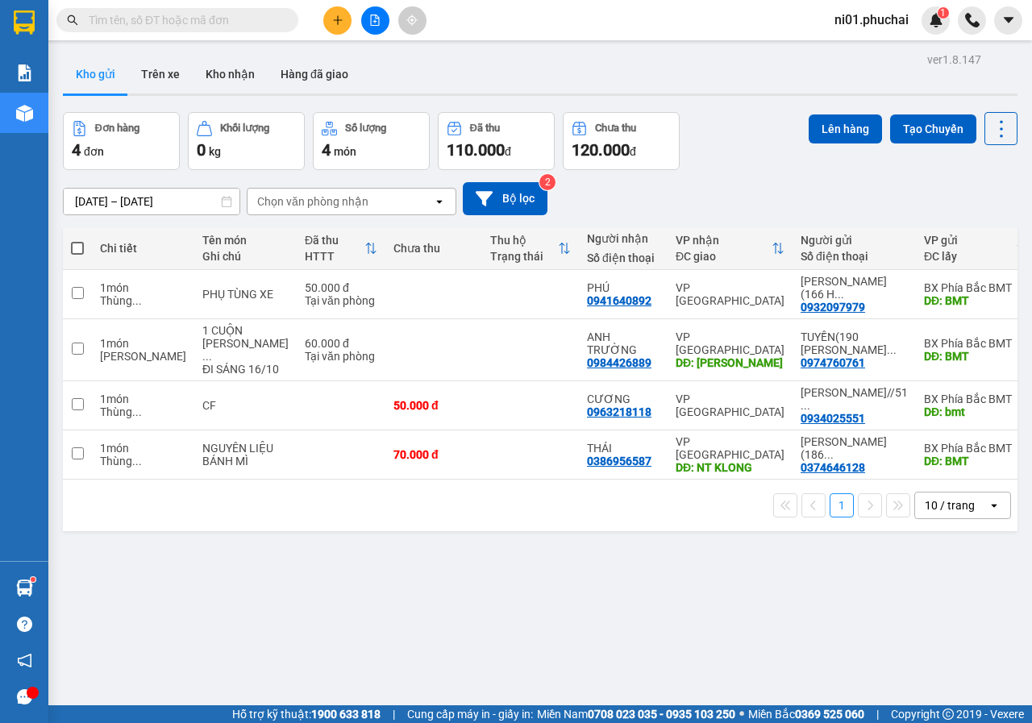
click at [564, 633] on div "ver 1.8.147 Kho gửi Trên xe Kho nhận Hàng đã giao Đơn hàng 4 đơn Khối lượng 0 k…" at bounding box center [539, 409] width 967 height 723
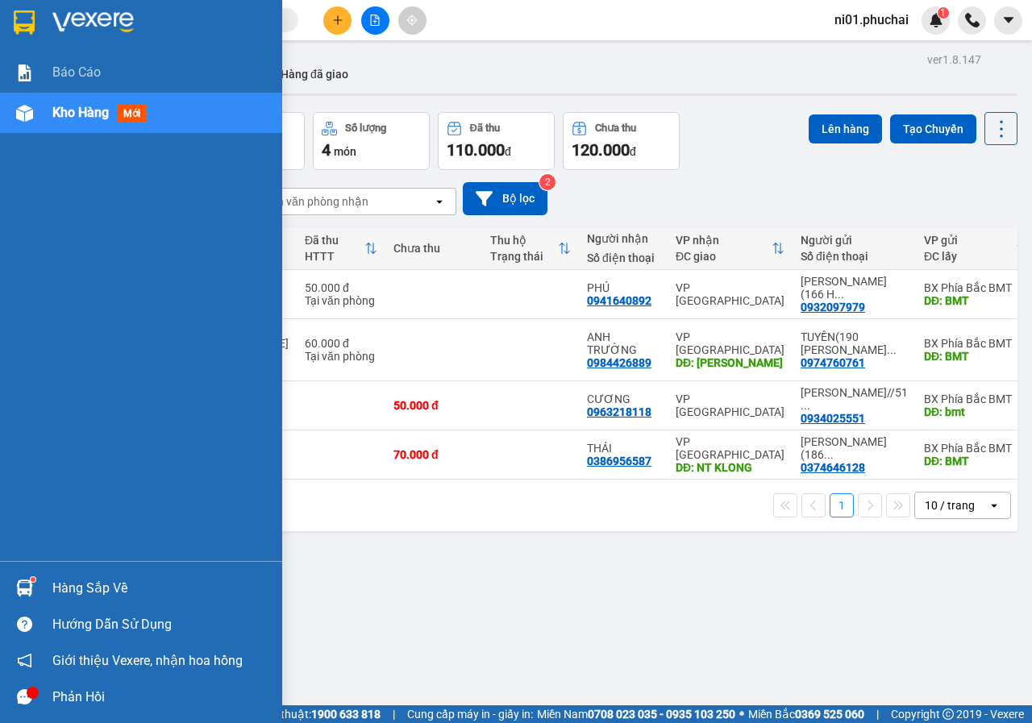
click at [19, 117] on img at bounding box center [24, 113] width 17 height 17
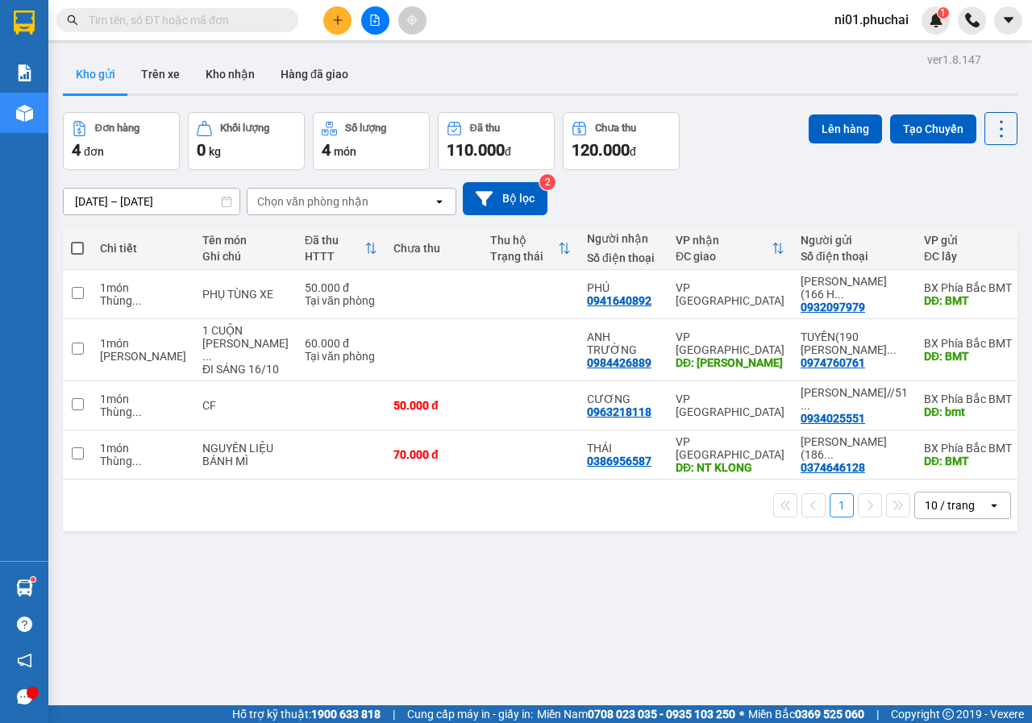
click at [722, 157] on div "Đơn hàng 4 đơn Khối lượng 0 kg Số lượng 4 món Đã thu 110.000 đ Chưa thu 120.000…" at bounding box center [540, 141] width 954 height 58
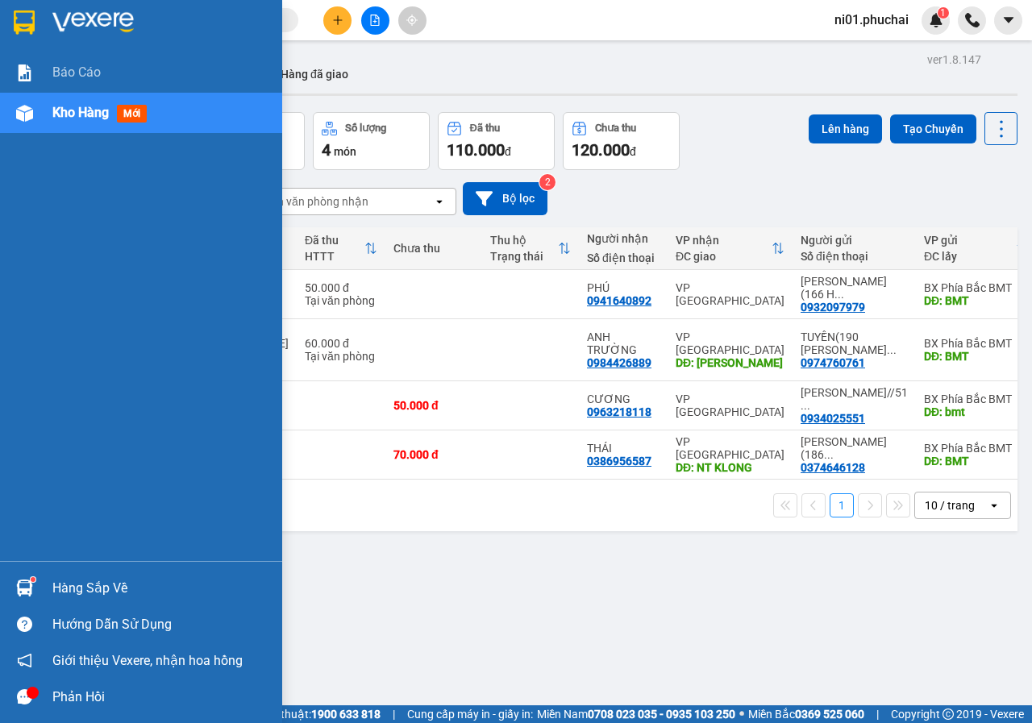
click at [23, 111] on img at bounding box center [24, 113] width 17 height 17
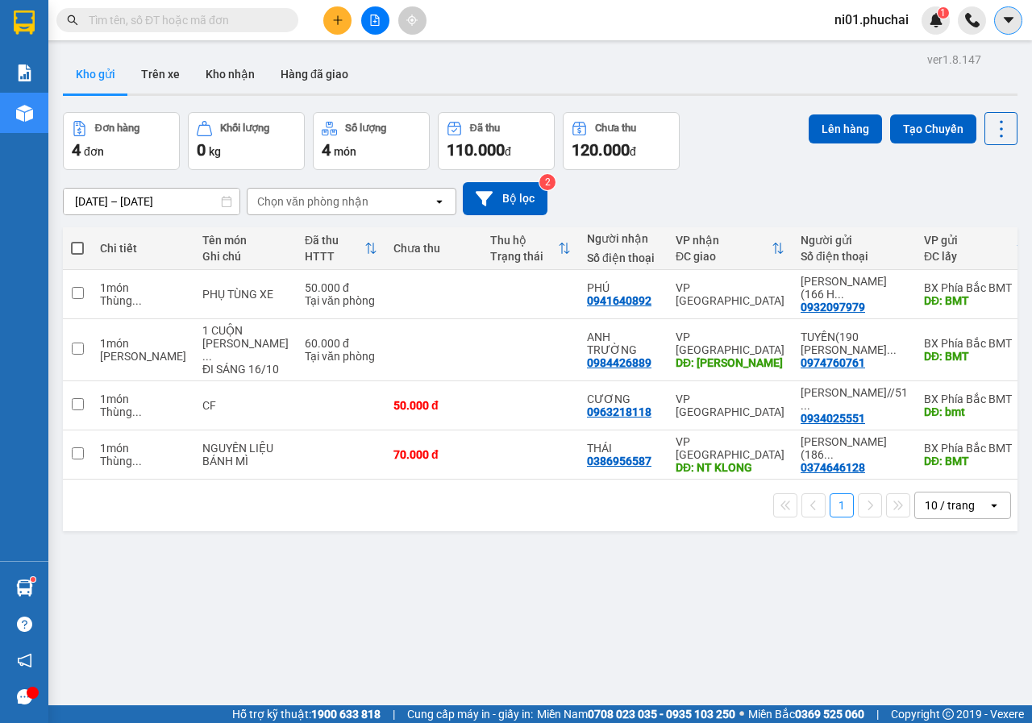
click at [1003, 24] on icon "caret-down" at bounding box center [1008, 20] width 15 height 15
click at [859, 71] on div "Kho gửi Trên xe Kho nhận Hàng đã giao" at bounding box center [540, 76] width 954 height 43
click at [933, 27] on img at bounding box center [936, 20] width 15 height 15
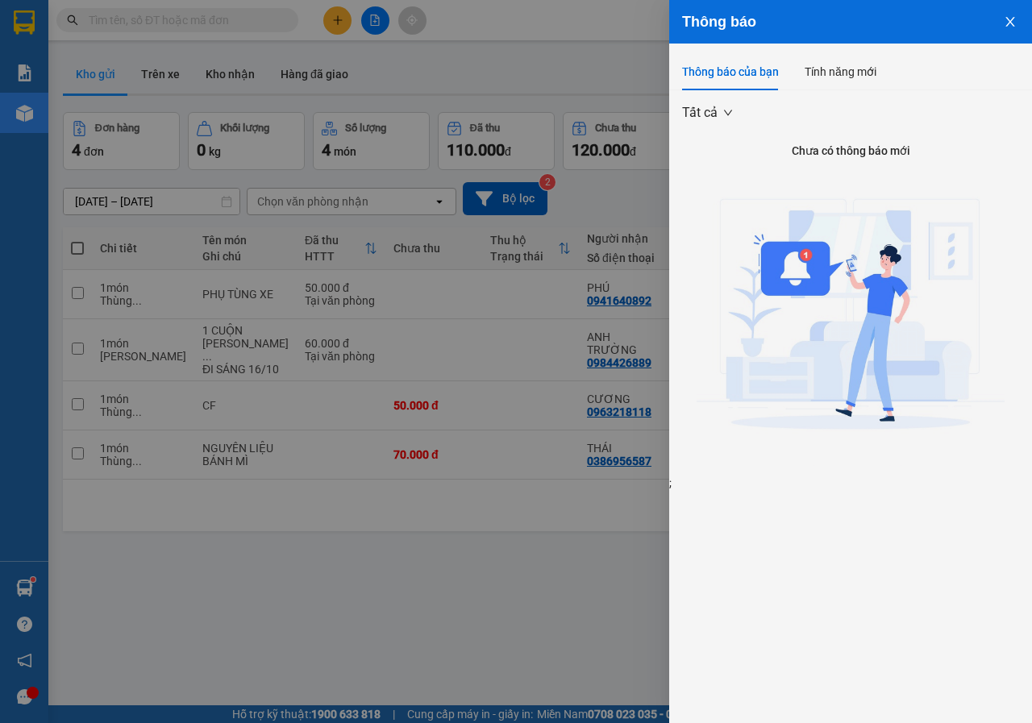
click at [1005, 20] on icon "close" at bounding box center [1010, 21] width 13 height 13
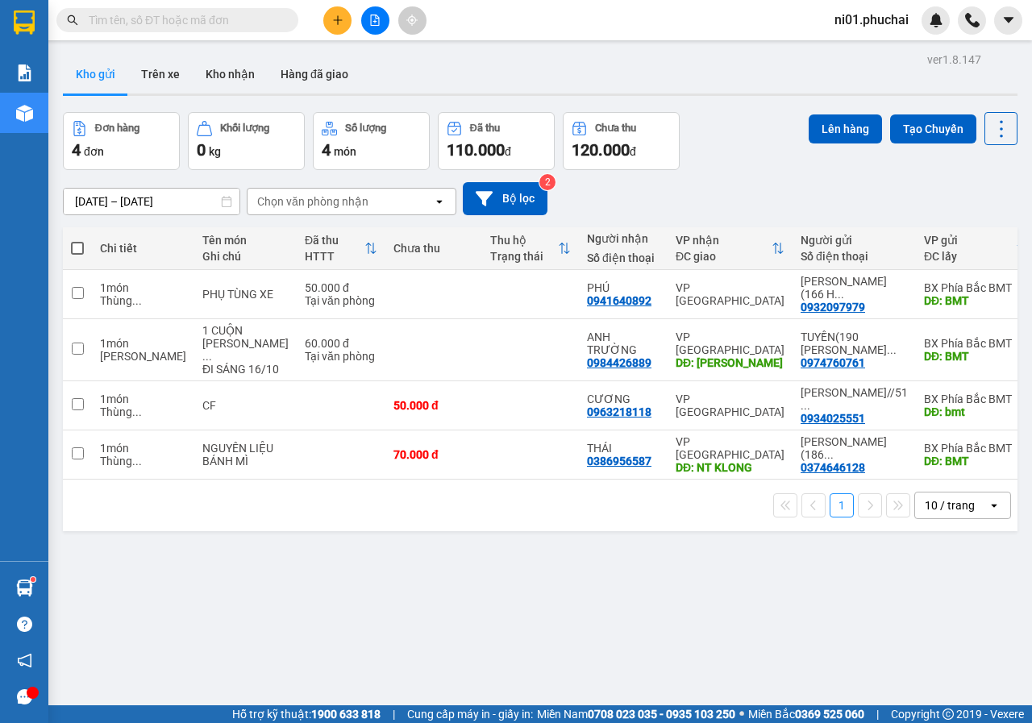
click at [879, 25] on span "ni01.phuchai" at bounding box center [871, 20] width 100 height 20
click at [876, 50] on span "Đăng xuất" at bounding box center [880, 50] width 68 height 18
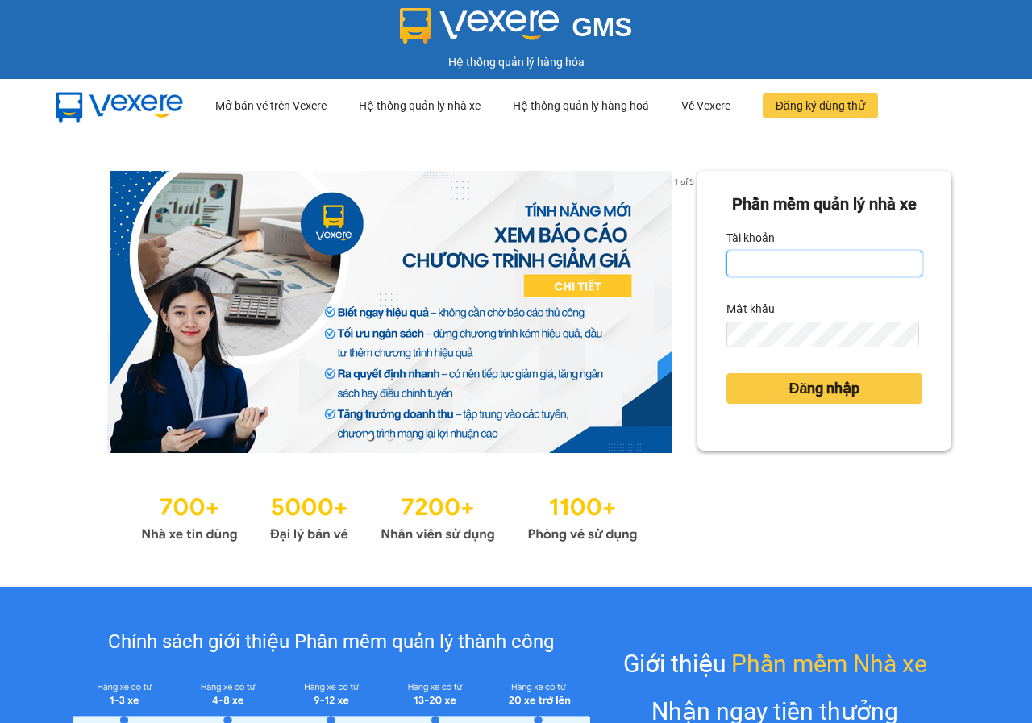
click at [819, 276] on input "Tài khoản" at bounding box center [824, 264] width 196 height 26
type input "huyenbmt.phuchai"
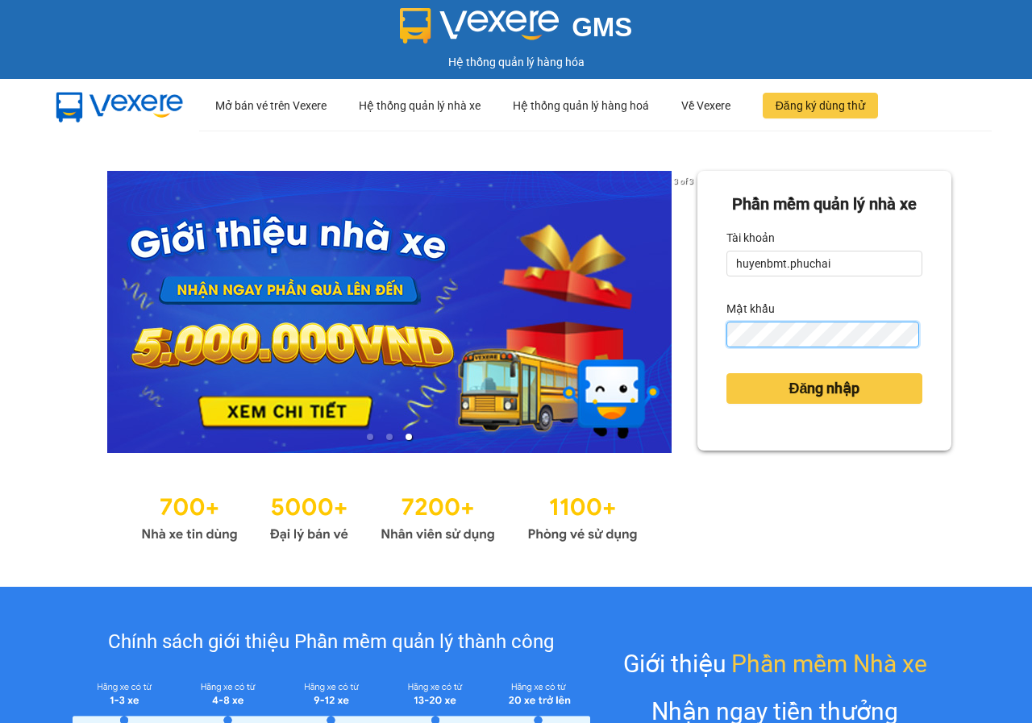
click at [726, 373] on button "Đăng nhập" at bounding box center [824, 388] width 196 height 31
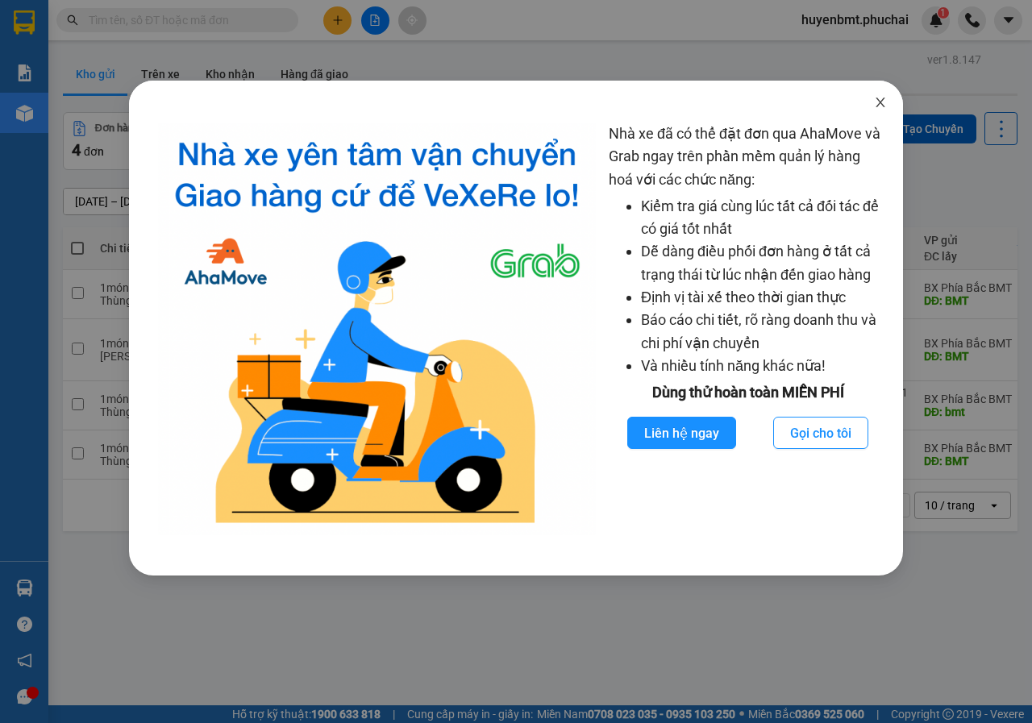
click at [873, 103] on span "Close" at bounding box center [880, 103] width 45 height 45
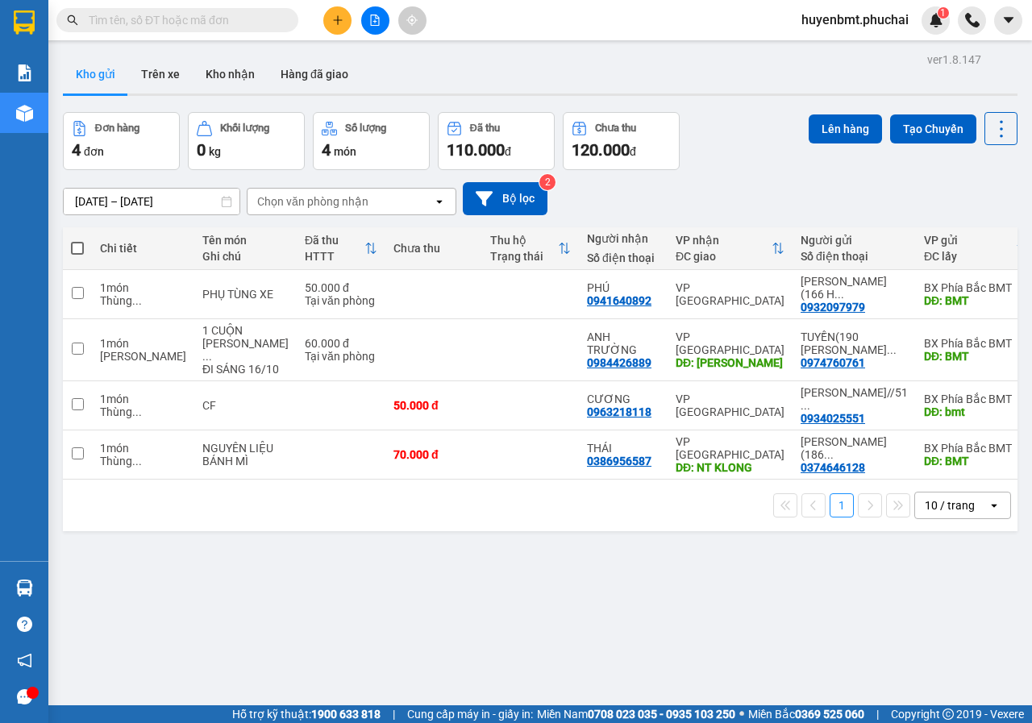
click at [494, 567] on div "ver 1.8.147 Kho gửi Trên xe Kho nhận Hàng đã giao Đơn hàng 4 đơn Khối lượng 0 k…" at bounding box center [539, 409] width 967 height 723
